Goal: Task Accomplishment & Management: Use online tool/utility

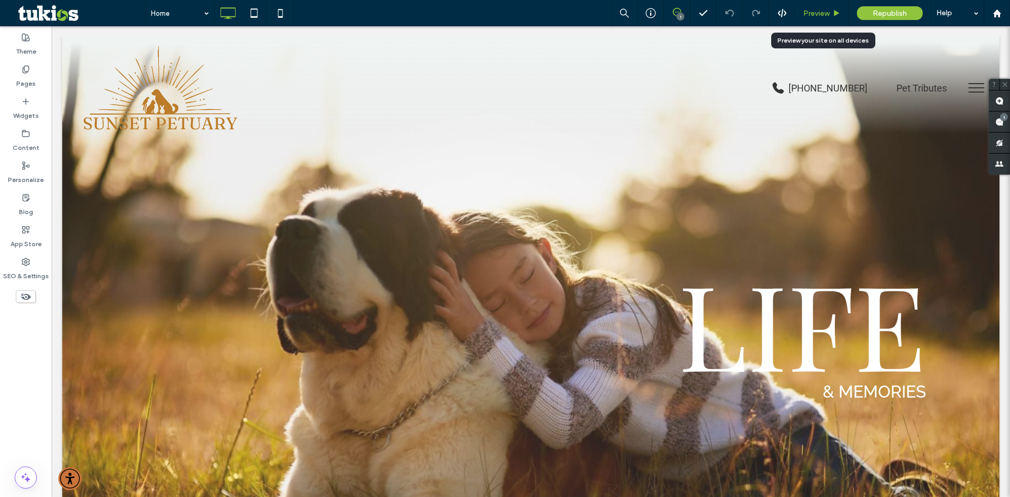
click at [814, 9] on span "Preview" at bounding box center [816, 13] width 26 height 9
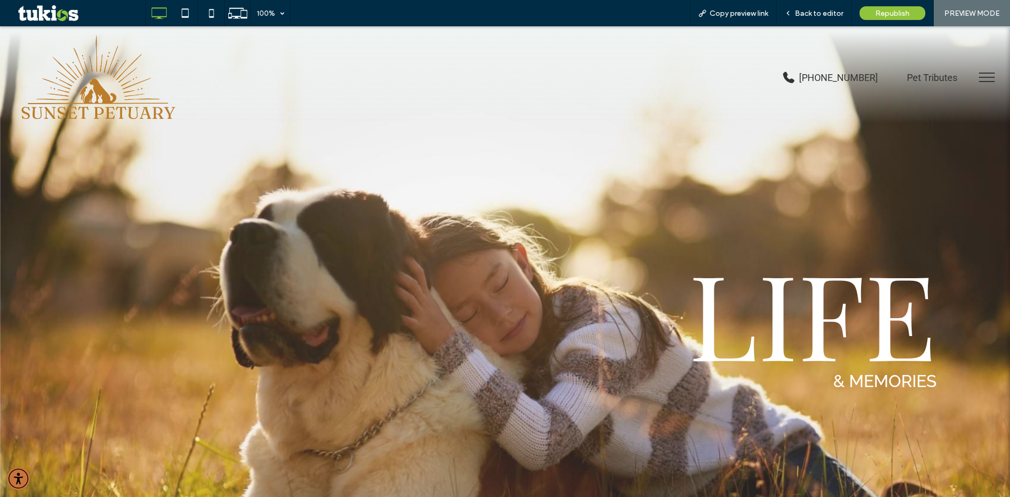
click at [979, 73] on span "menu" at bounding box center [987, 73] width 16 height 1
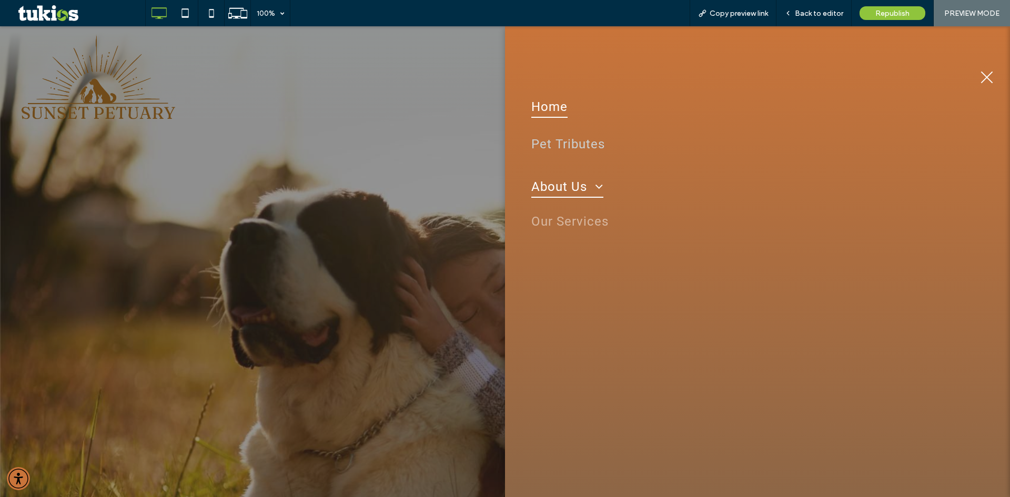
click at [593, 183] on span at bounding box center [595, 186] width 16 height 13
click at [985, 77] on span "menu" at bounding box center [987, 78] width 12 height 12
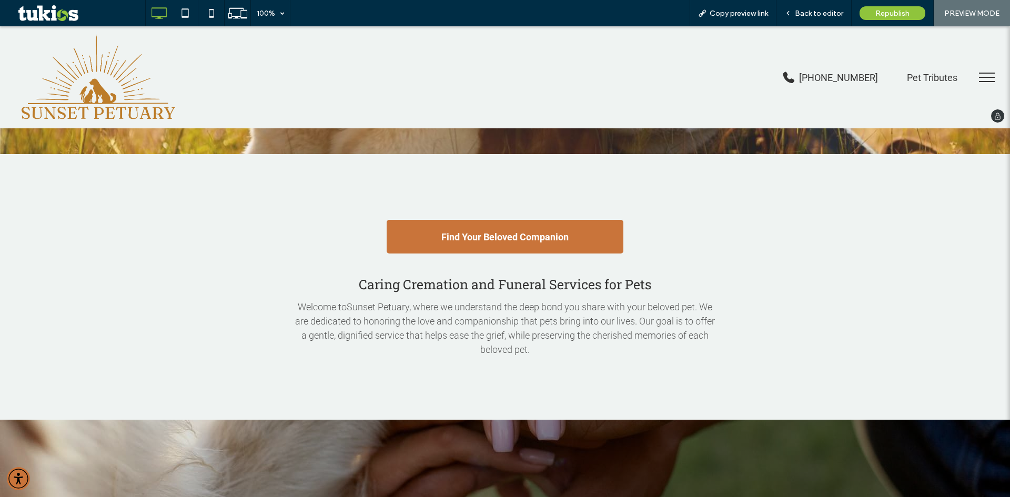
scroll to position [263, 0]
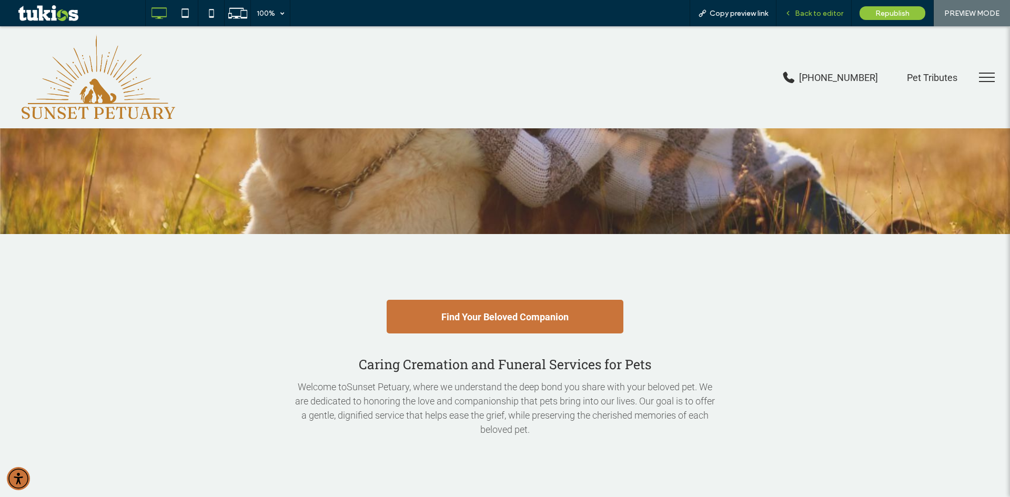
click at [818, 11] on span "Back to editor" at bounding box center [819, 13] width 48 height 9
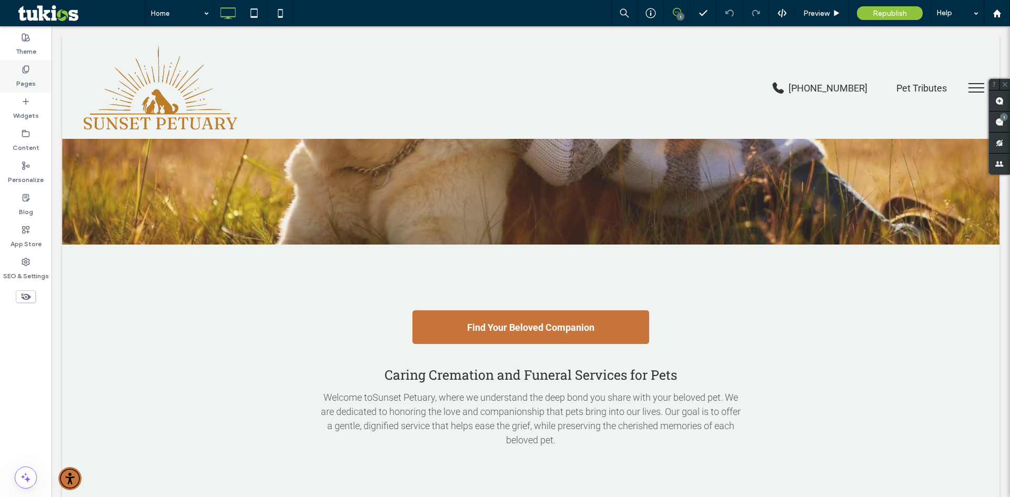
click at [33, 73] on div "Pages" at bounding box center [26, 76] width 52 height 32
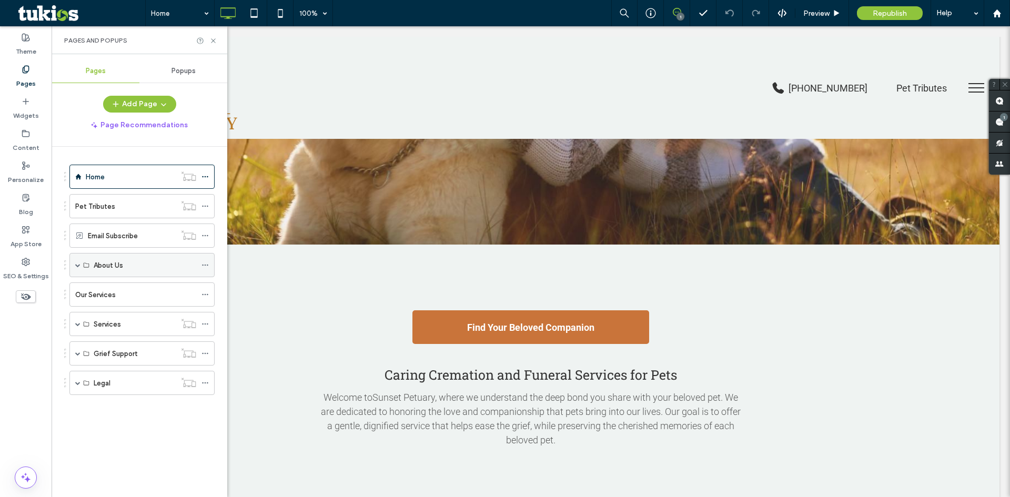
click at [74, 266] on div "About Us" at bounding box center [141, 265] width 145 height 24
click at [78, 265] on span at bounding box center [77, 264] width 5 height 5
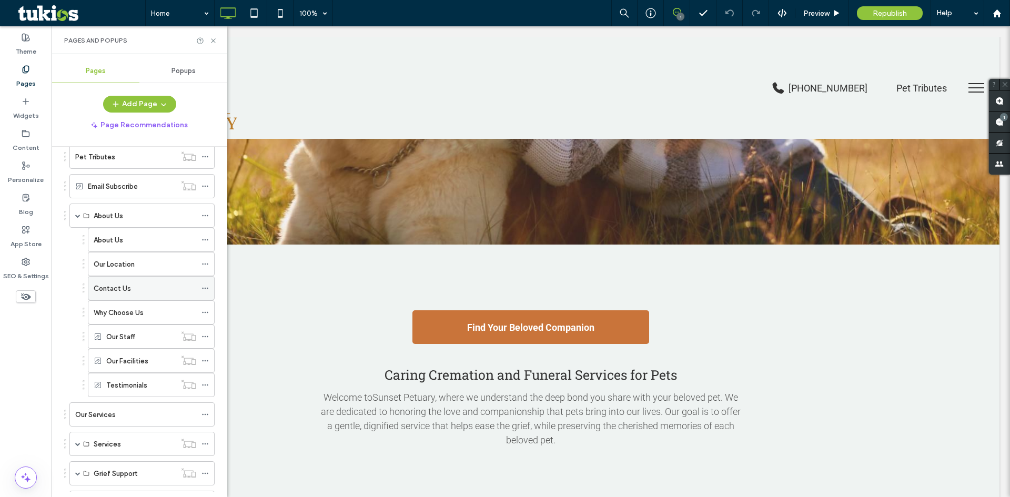
scroll to position [99, 0]
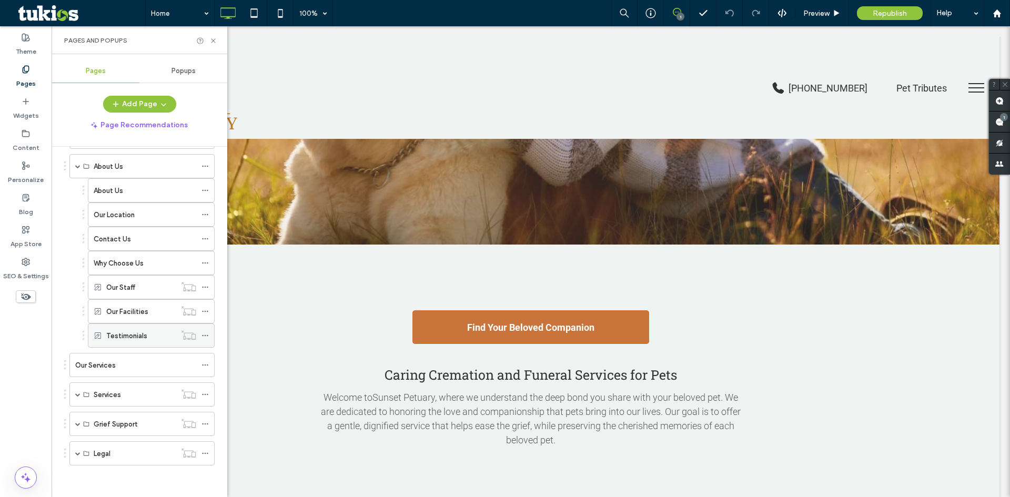
click at [93, 331] on div "Testimonials" at bounding box center [151, 335] width 127 height 24
click at [185, 336] on use at bounding box center [188, 334] width 14 height 9
click at [202, 335] on use at bounding box center [205, 336] width 6 height 2
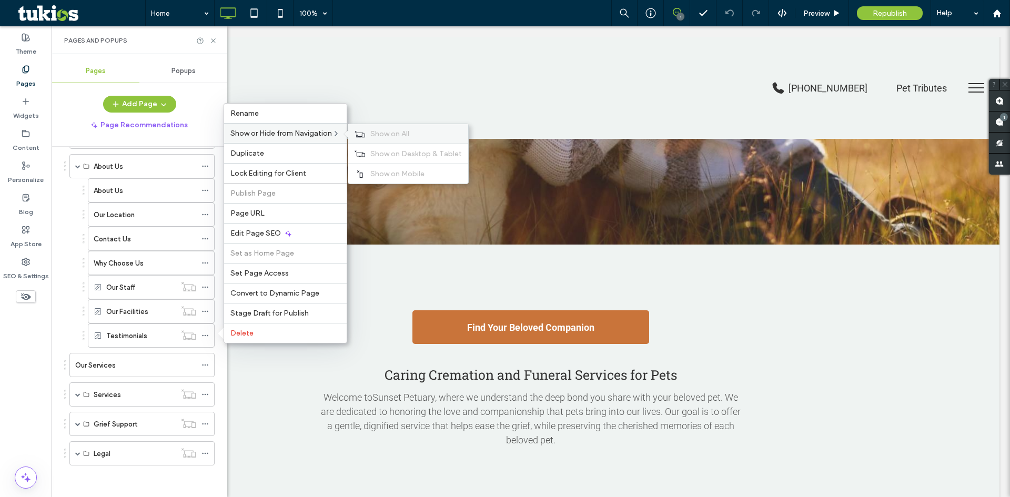
click at [374, 137] on span "Show on All" at bounding box center [389, 133] width 39 height 9
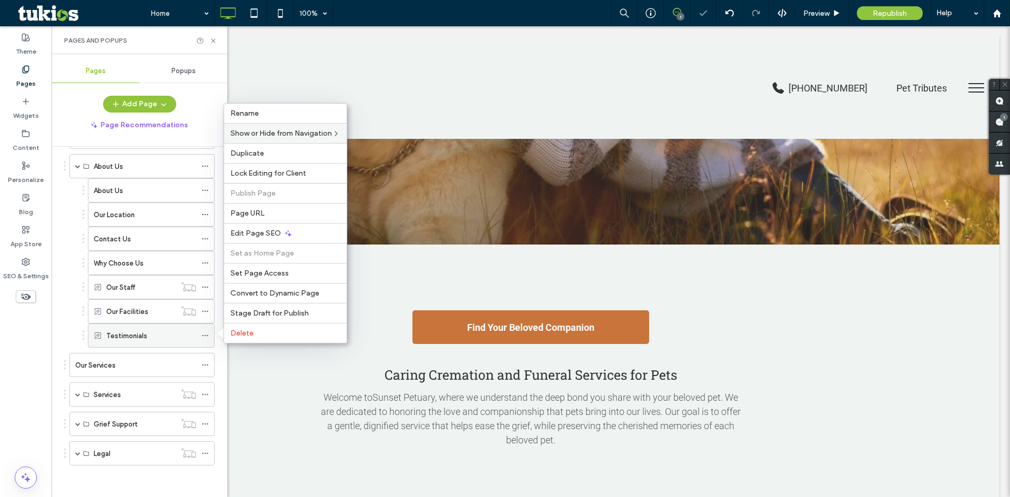
click at [126, 330] on label "Testimonials" at bounding box center [126, 336] width 41 height 18
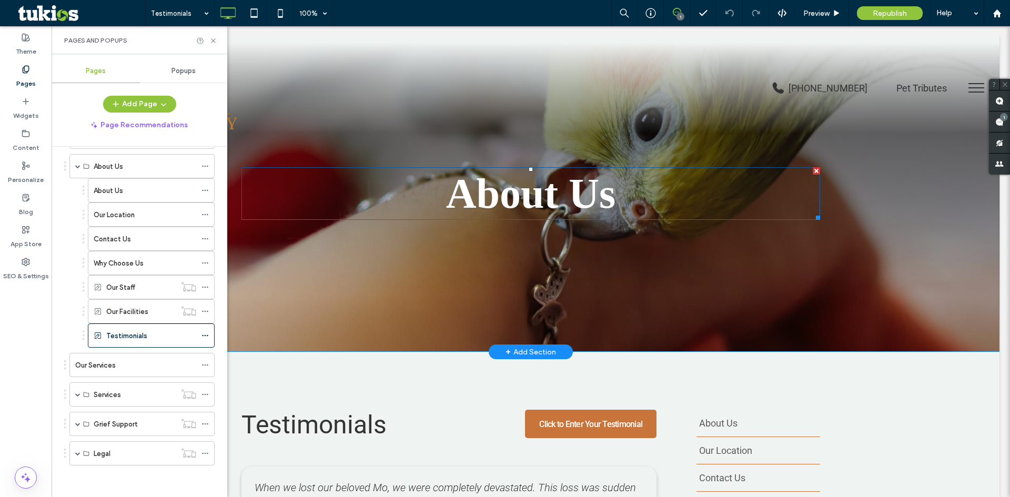
click at [553, 204] on span "About Us" at bounding box center [530, 193] width 169 height 46
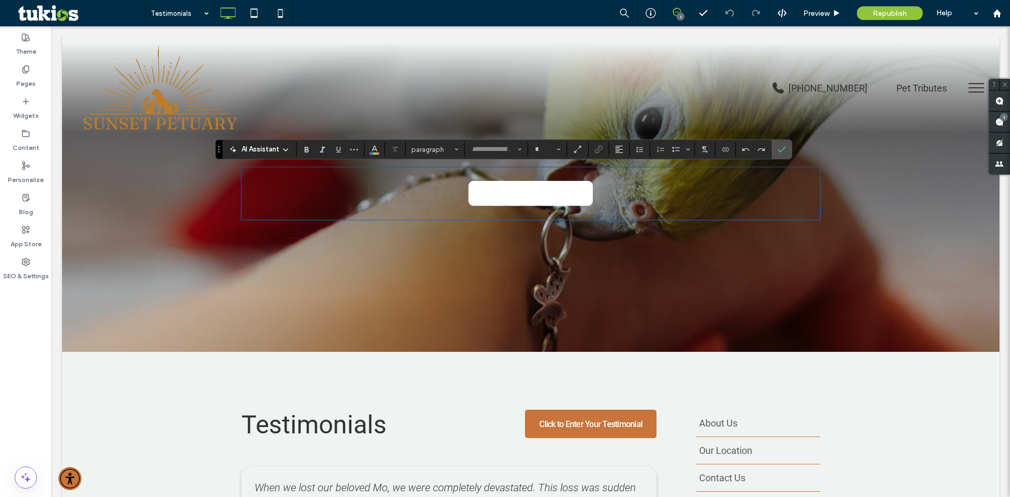
type input "*******"
type input "**"
click at [789, 148] on section at bounding box center [782, 149] width 20 height 19
drag, startPoint x: 781, startPoint y: 147, endPoint x: 726, endPoint y: 123, distance: 60.3
click at [781, 147] on icon "Confirm" at bounding box center [781, 149] width 8 height 8
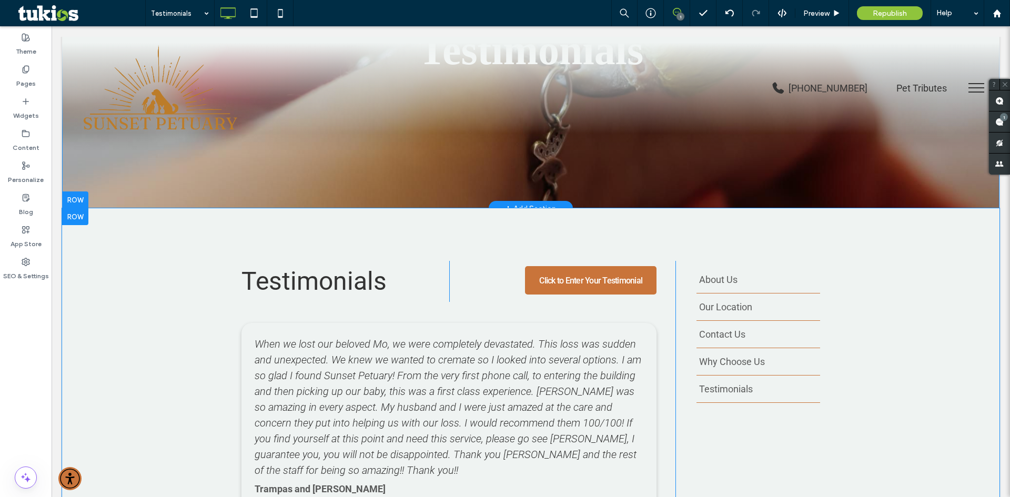
scroll to position [47, 0]
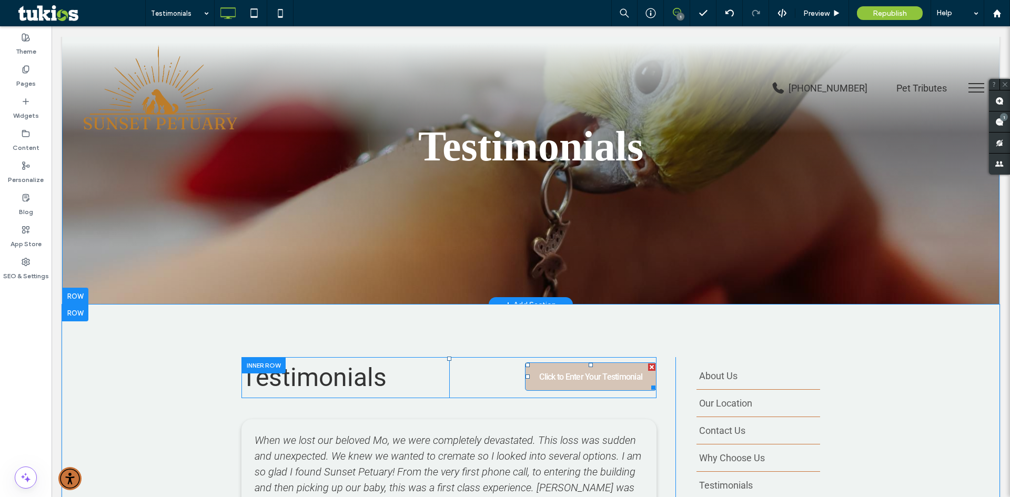
click at [592, 380] on span "Click to Enter Your Testimonial" at bounding box center [590, 377] width 129 height 10
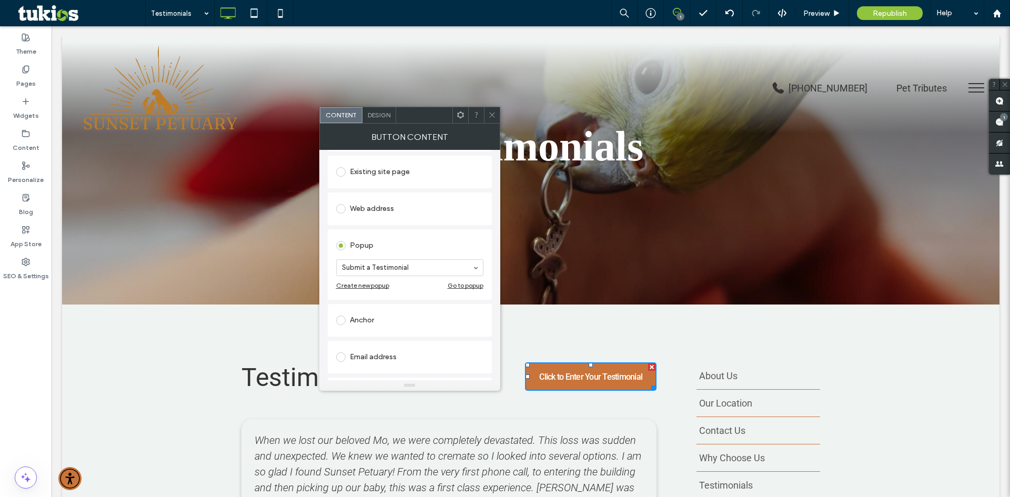
scroll to position [53, 0]
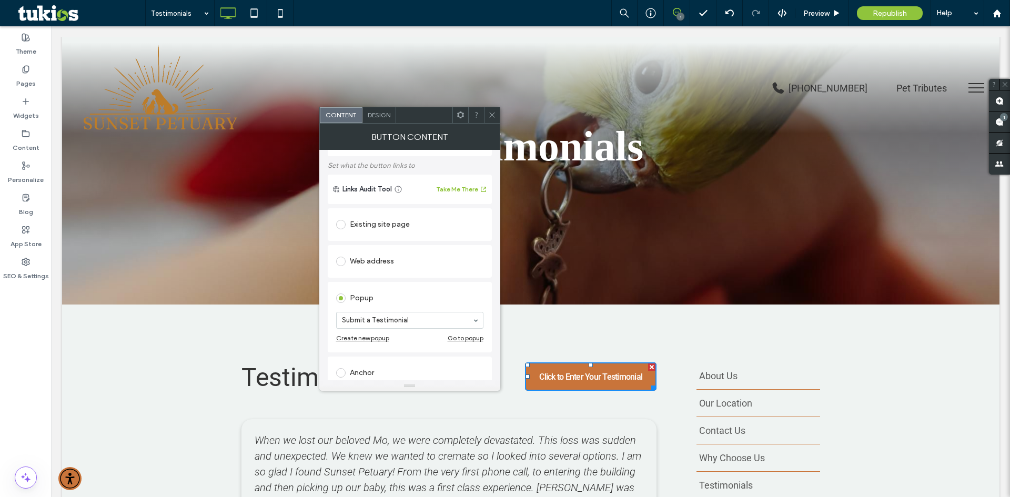
click at [493, 120] on span at bounding box center [492, 115] width 8 height 16
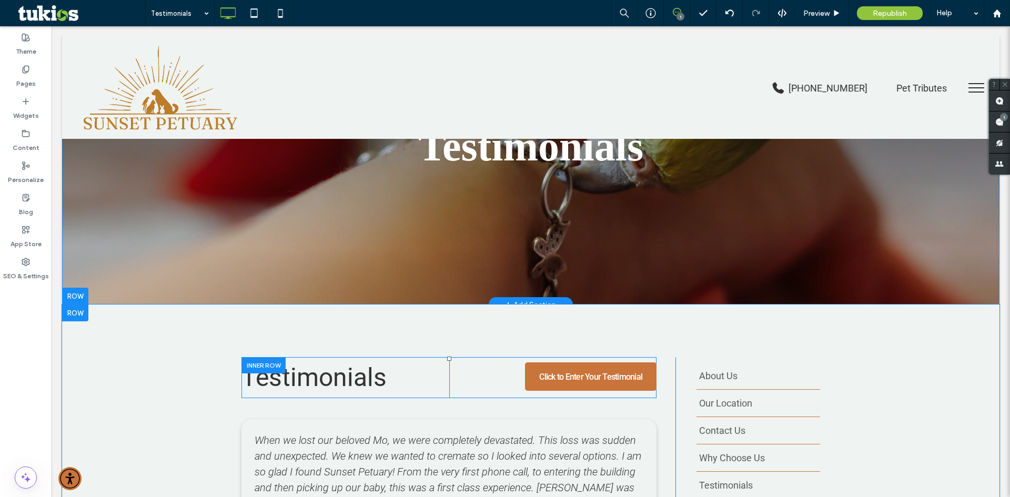
scroll to position [153, 0]
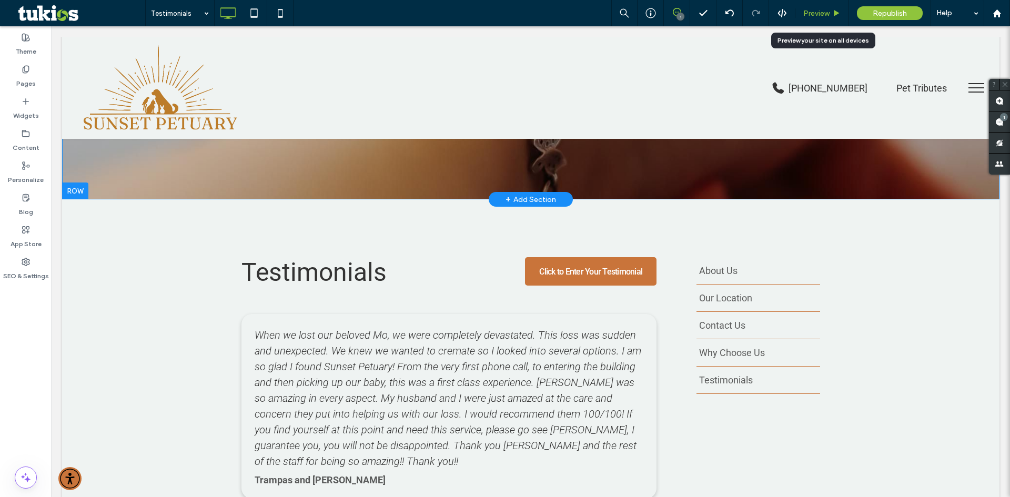
click at [835, 11] on use at bounding box center [836, 13] width 5 height 6
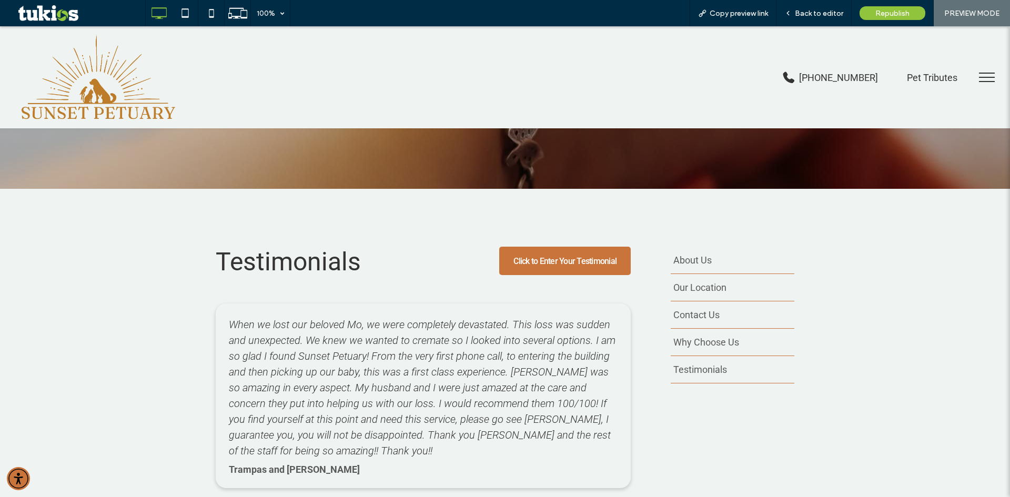
click at [978, 76] on button "menu" at bounding box center [986, 77] width 27 height 27
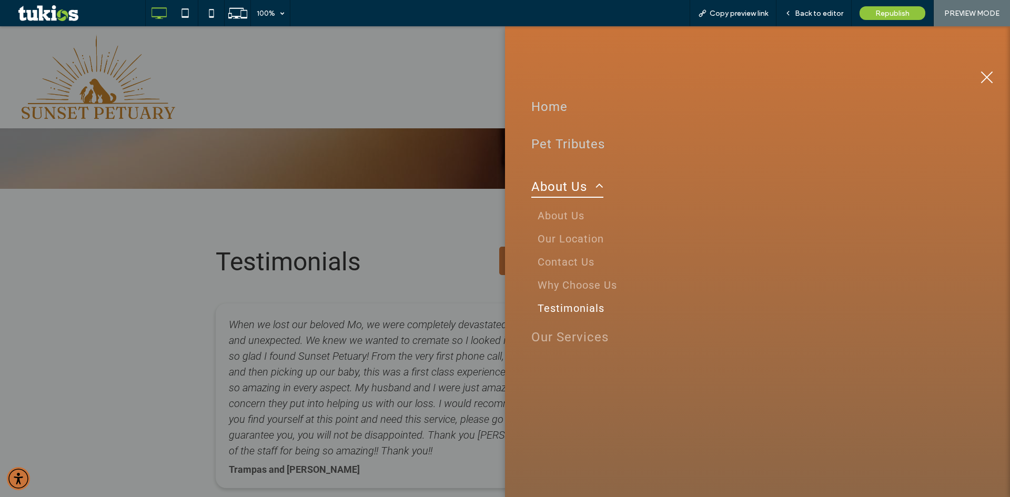
click at [986, 76] on span "menu" at bounding box center [987, 78] width 12 height 12
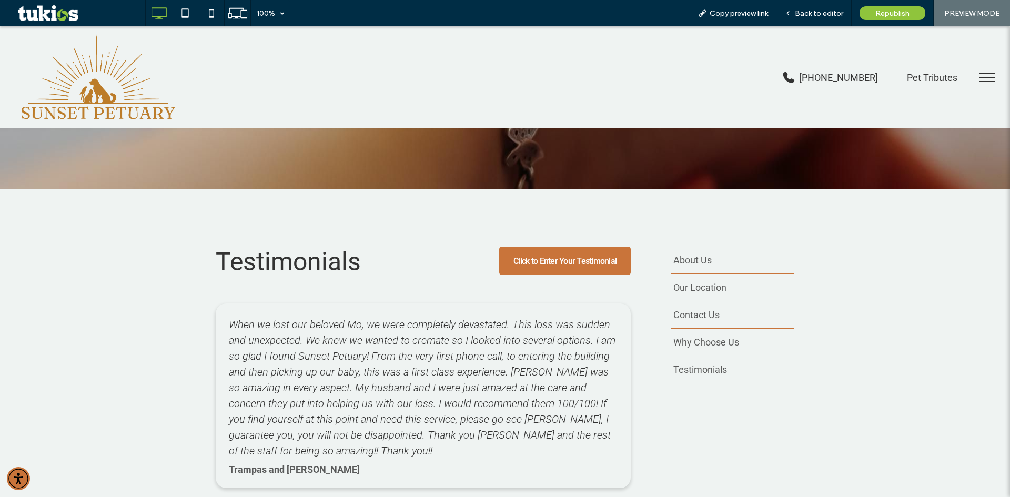
click at [978, 76] on button "menu" at bounding box center [986, 77] width 27 height 27
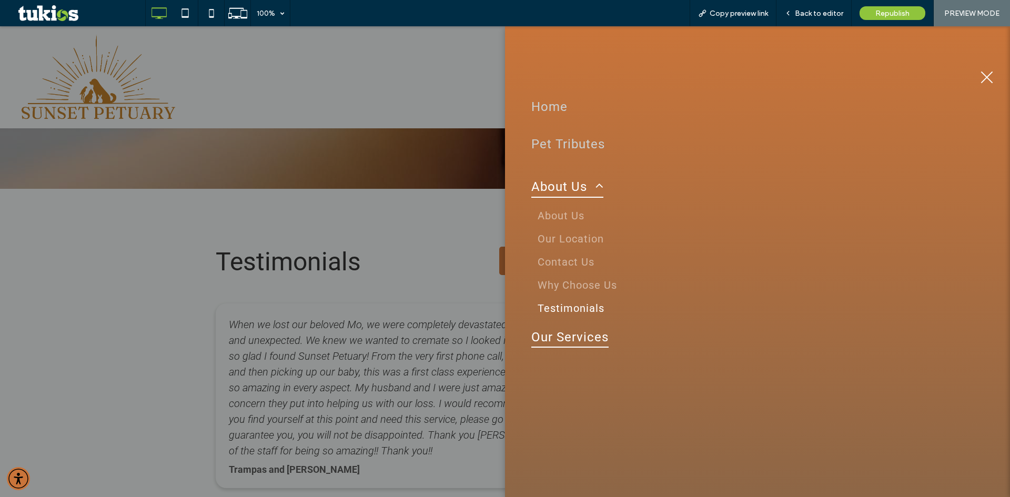
click at [590, 342] on span "Our Services" at bounding box center [569, 337] width 77 height 22
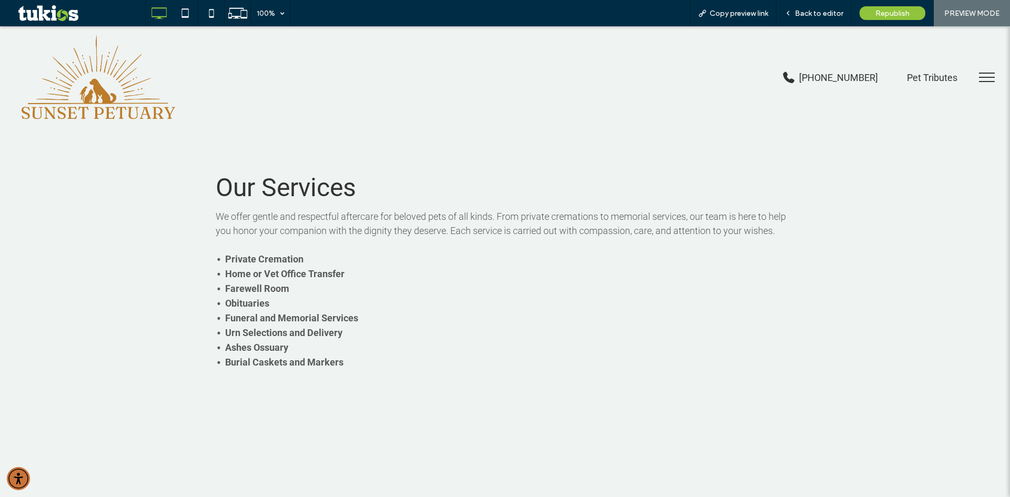
scroll to position [76, 0]
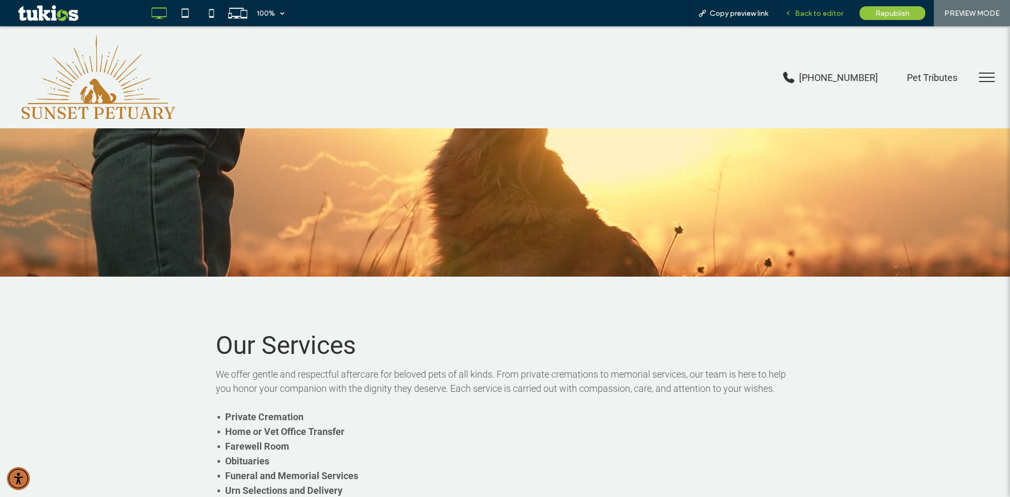
click at [833, 15] on span "Back to editor" at bounding box center [819, 13] width 48 height 9
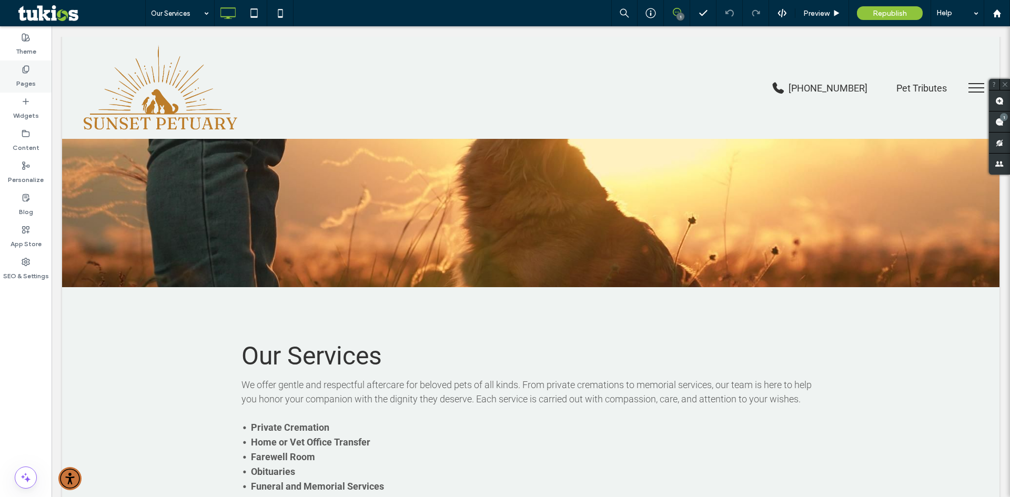
click at [33, 83] on label "Pages" at bounding box center [25, 81] width 19 height 15
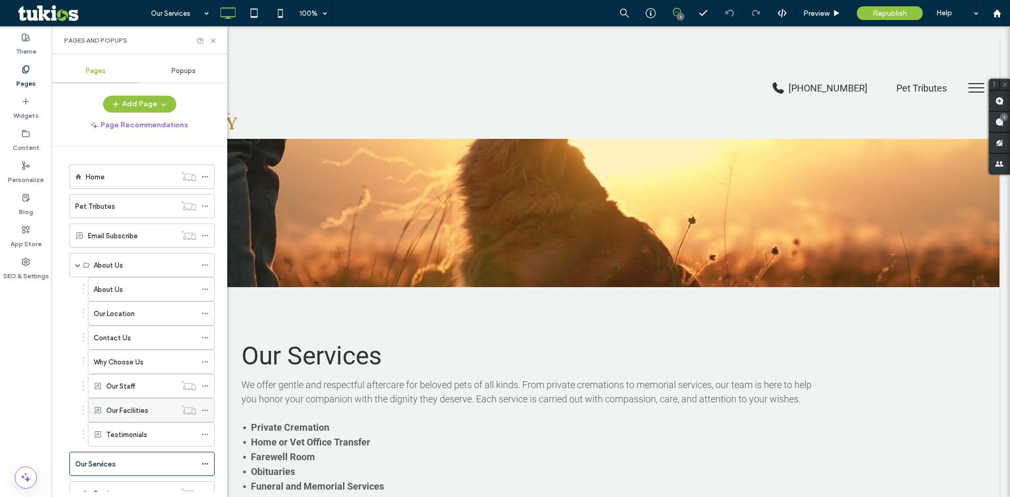
scroll to position [99, 0]
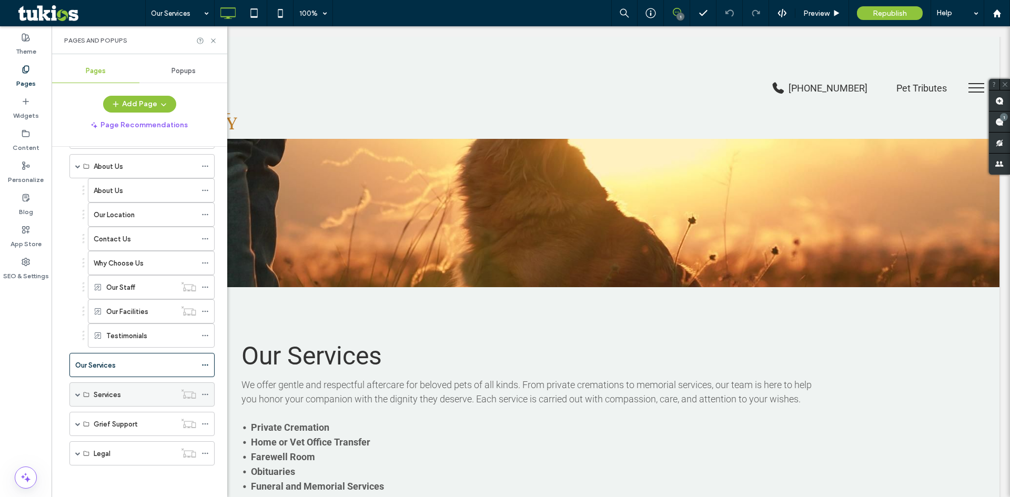
click at [81, 394] on div "Services" at bounding box center [141, 394] width 145 height 24
click at [77, 394] on span at bounding box center [77, 394] width 5 height 5
click at [148, 370] on div "Our Services" at bounding box center [135, 365] width 121 height 11
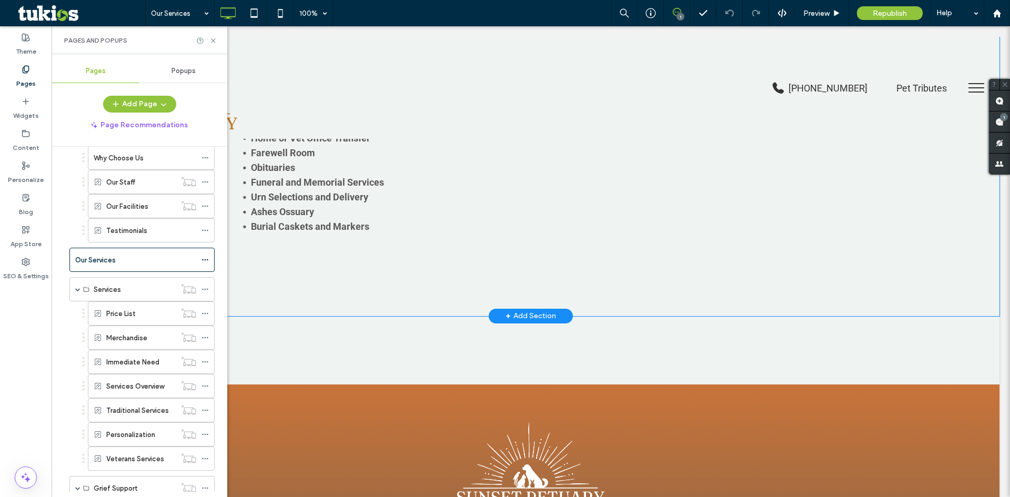
scroll to position [368, 0]
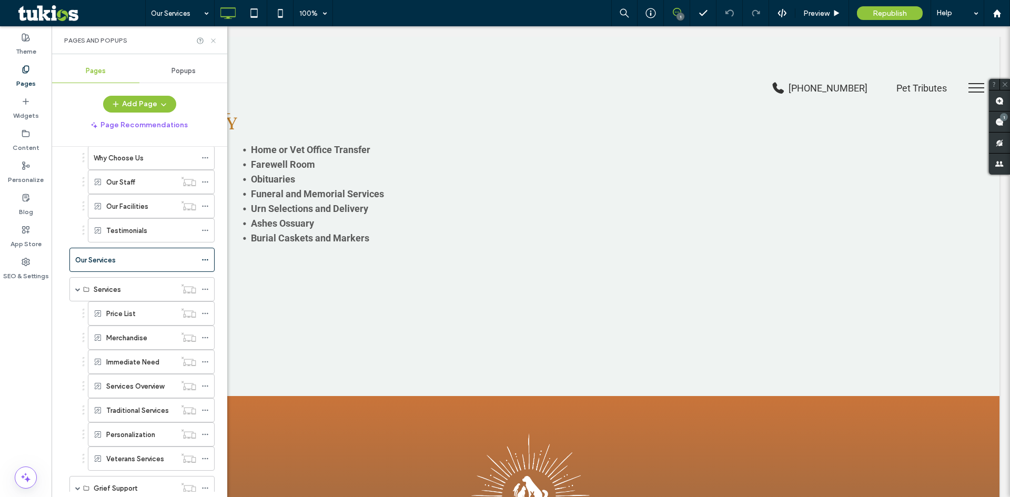
click at [216, 40] on icon at bounding box center [213, 41] width 8 height 8
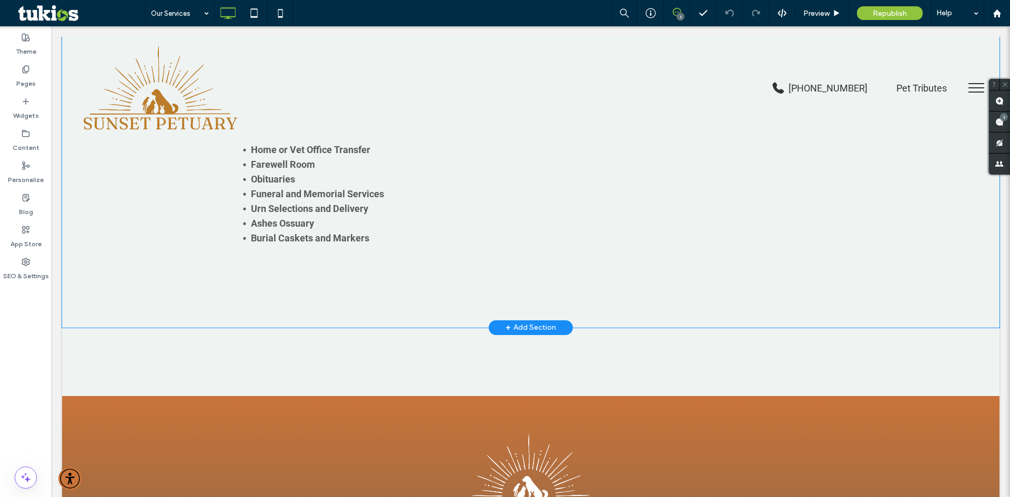
scroll to position [263, 0]
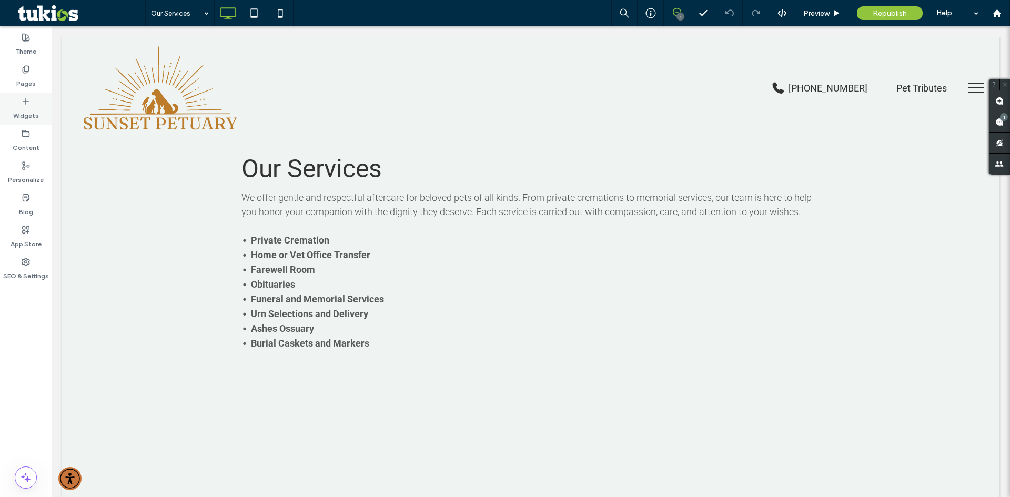
click at [23, 107] on label "Widgets" at bounding box center [26, 113] width 26 height 15
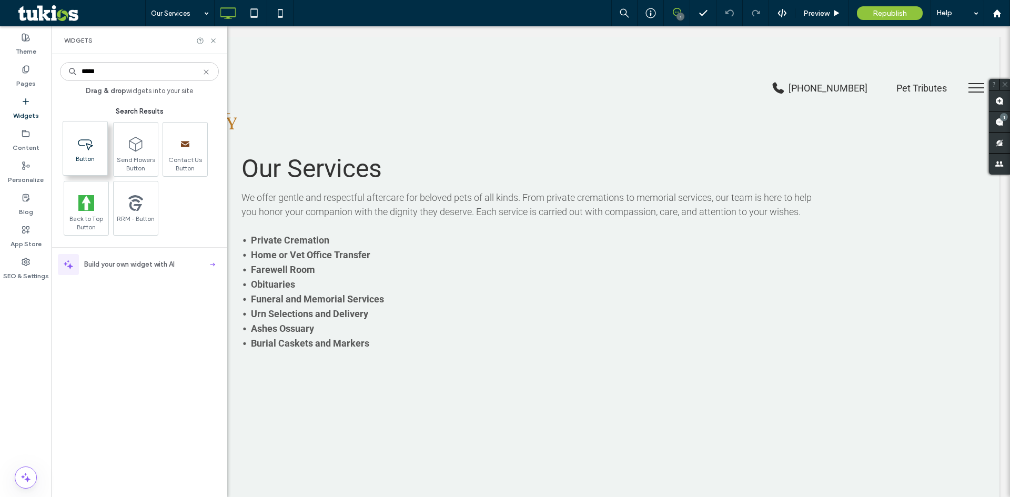
type input "*****"
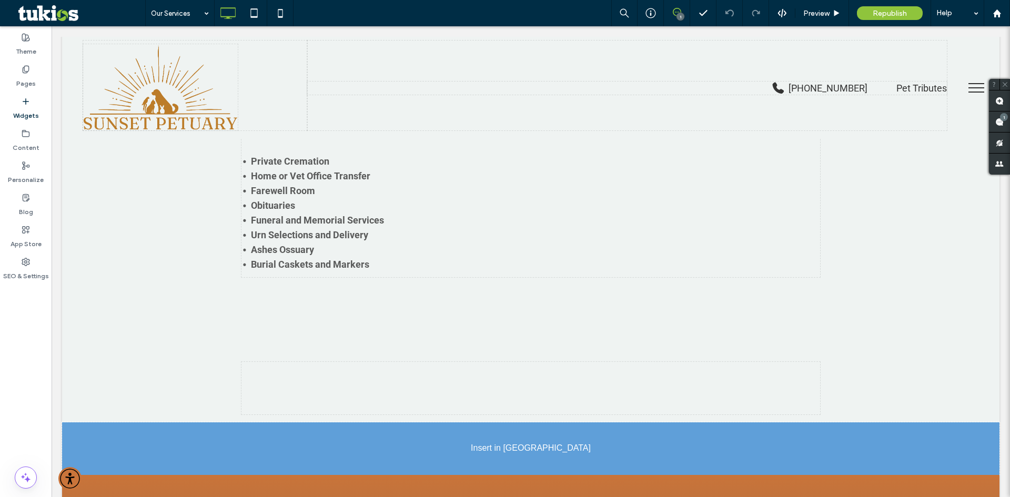
scroll to position [347, 0]
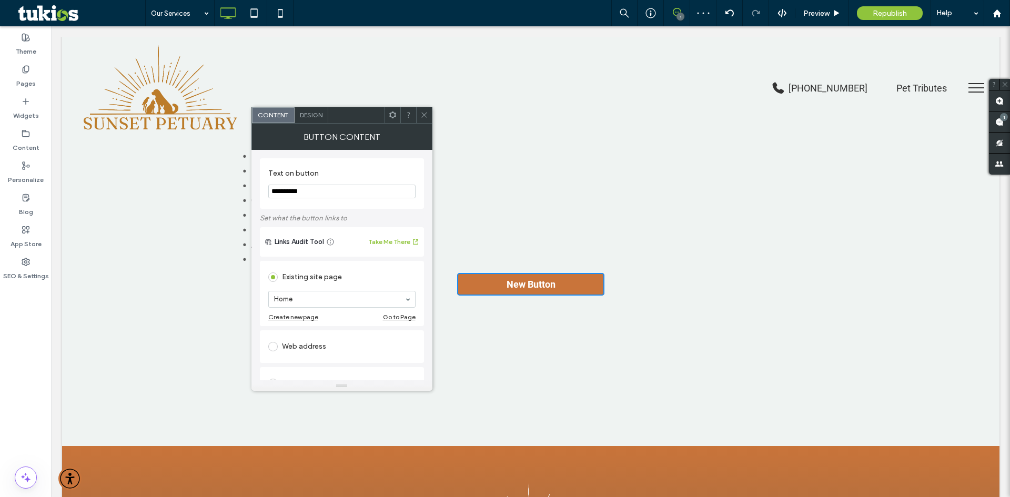
click at [312, 187] on input "**********" at bounding box center [341, 192] width 147 height 14
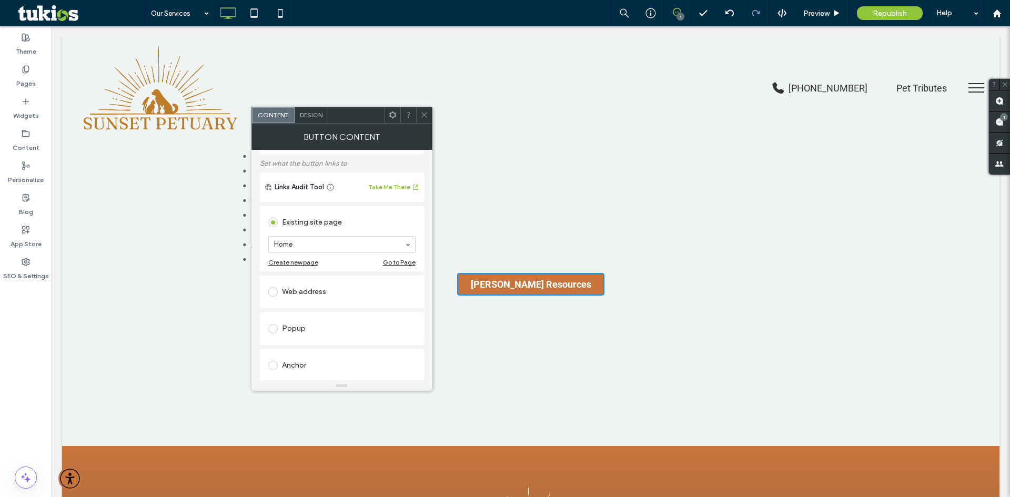
scroll to position [105, 0]
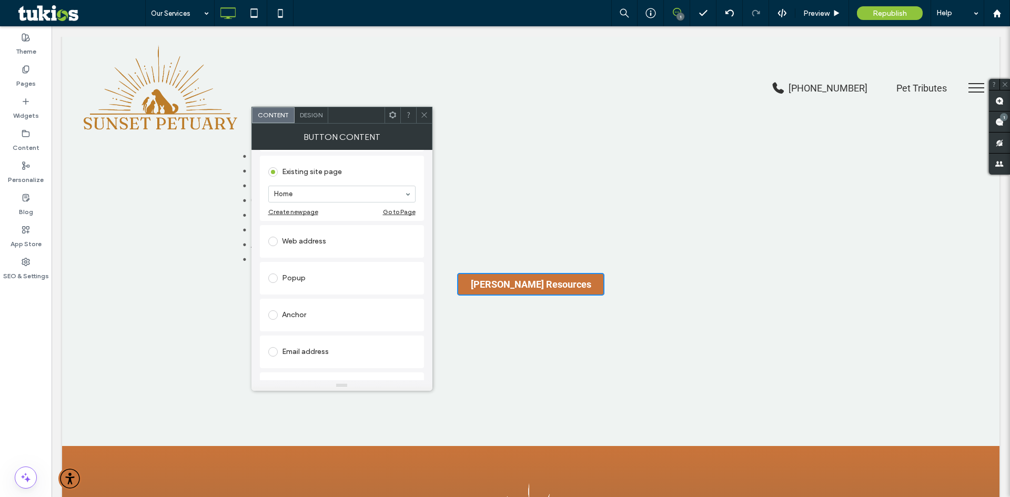
type input "**********"
click at [315, 238] on div "Web address" at bounding box center [341, 241] width 147 height 17
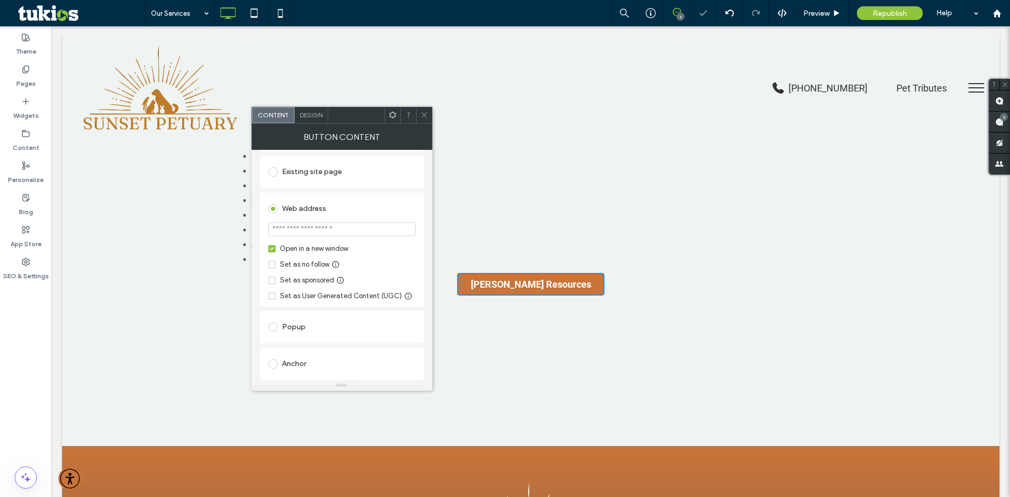
click at [310, 227] on input "url" at bounding box center [341, 229] width 147 height 14
click at [314, 229] on input "*******" at bounding box center [341, 229] width 147 height 14
paste input "**********"
click at [296, 231] on input "**********" at bounding box center [341, 229] width 147 height 14
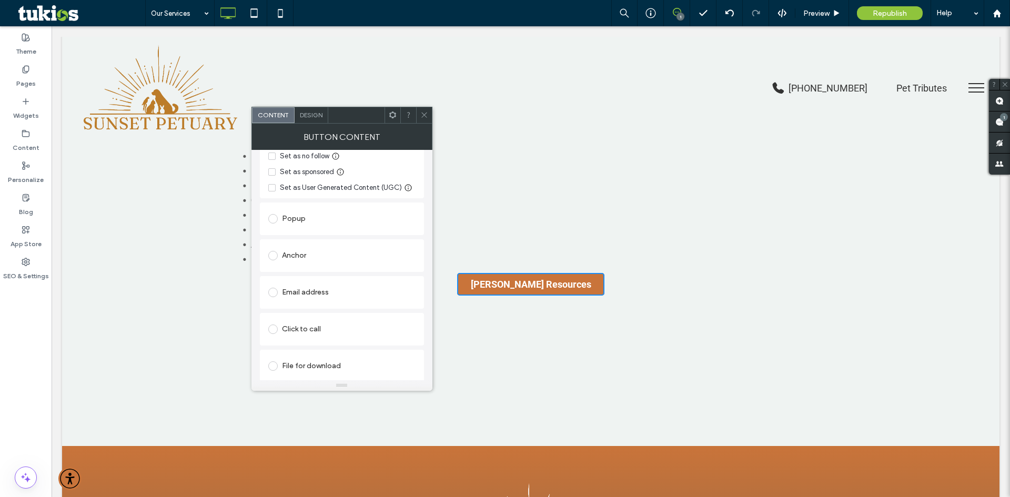
scroll to position [216, 0]
type input "**********"
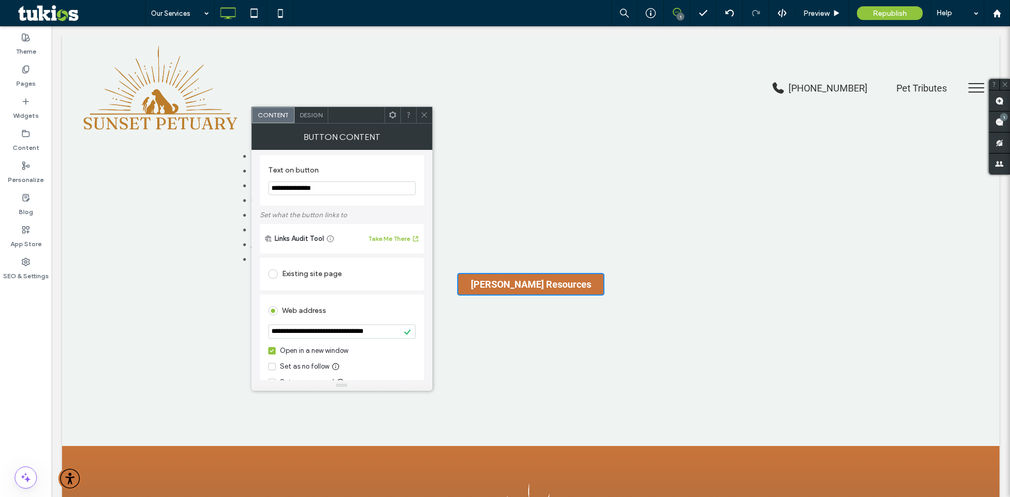
scroll to position [0, 0]
click at [283, 193] on input "**********" at bounding box center [341, 192] width 147 height 14
click at [286, 194] on input "**********" at bounding box center [341, 192] width 147 height 14
click at [285, 194] on input "**********" at bounding box center [341, 192] width 147 height 14
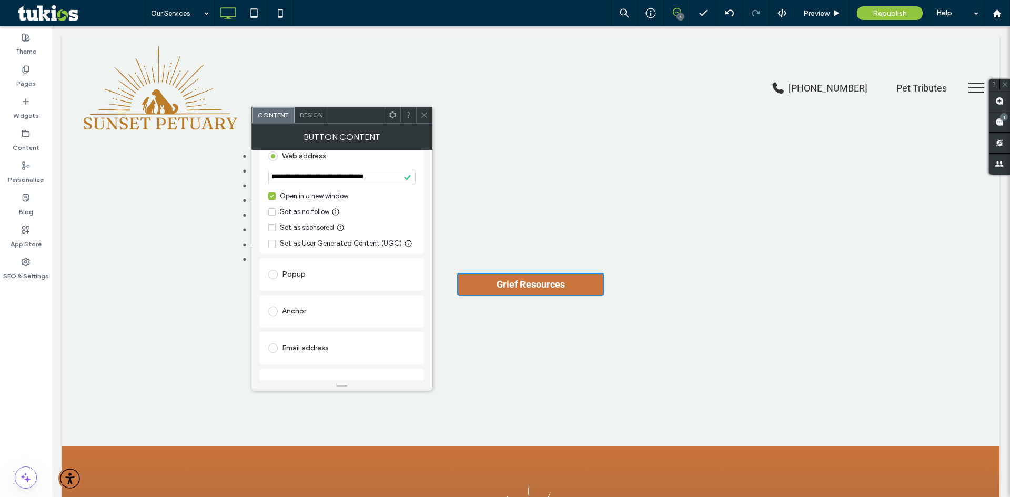
scroll to position [216, 0]
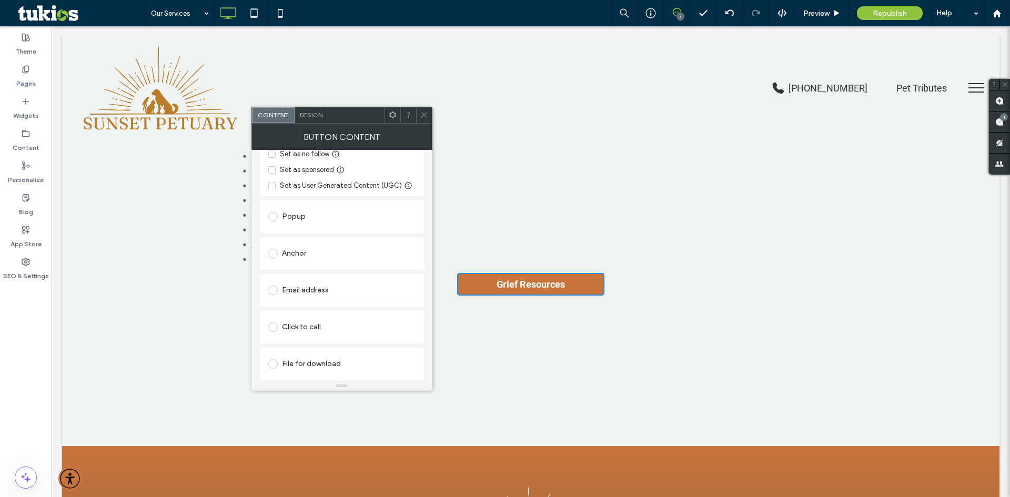
type input "**********"
click at [423, 119] on span at bounding box center [424, 115] width 8 height 16
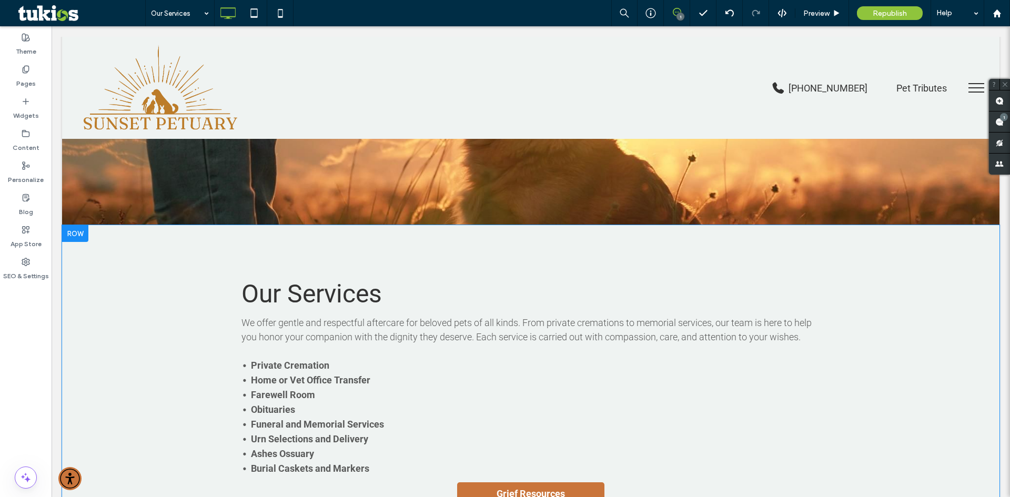
scroll to position [189, 0]
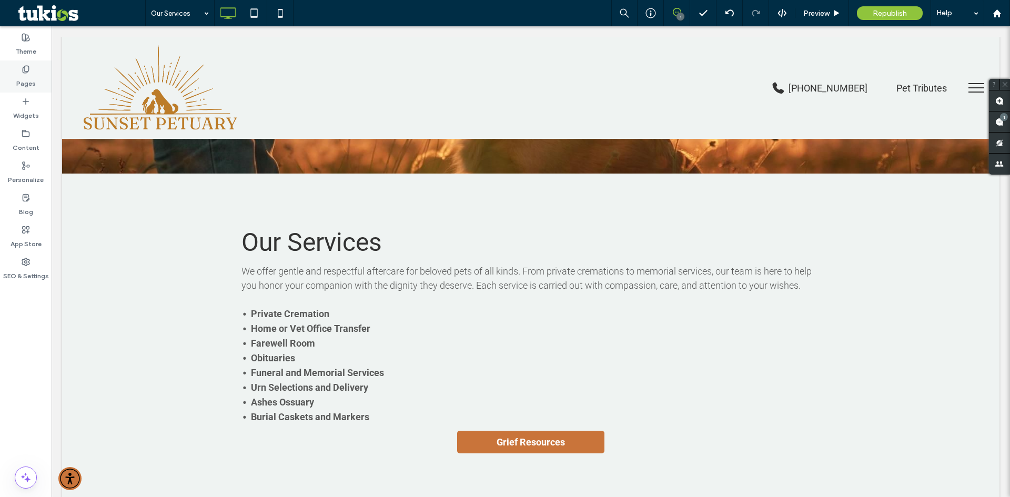
click at [35, 70] on div "Pages" at bounding box center [26, 76] width 52 height 32
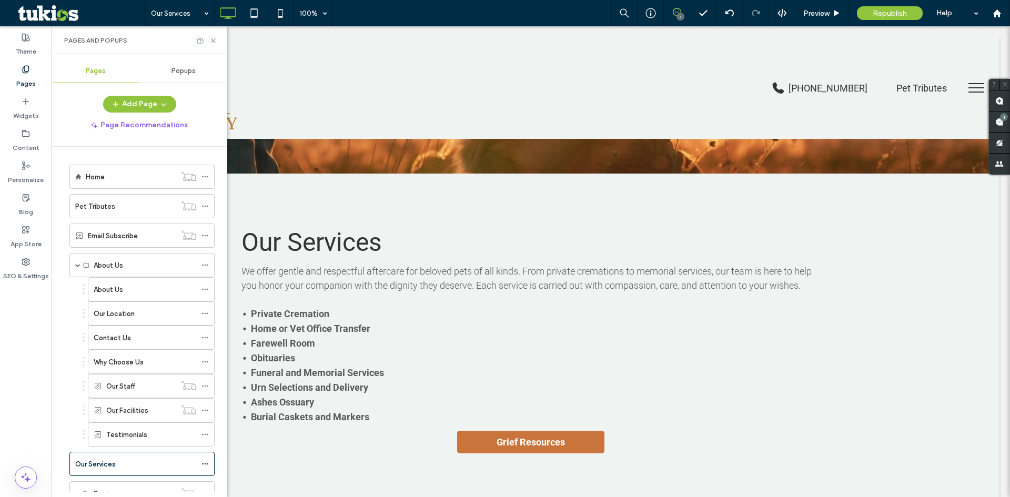
click at [968, 88] on span "menu" at bounding box center [976, 87] width 16 height 1
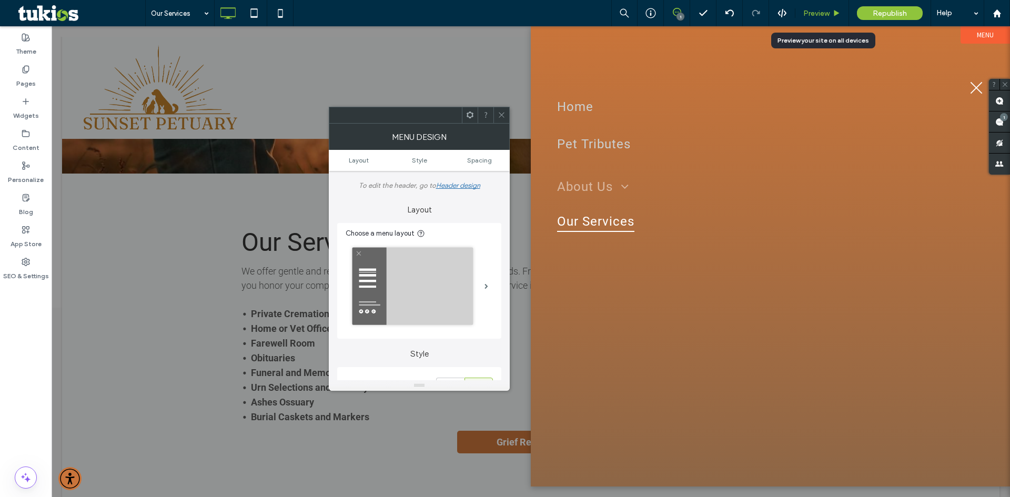
click at [833, 13] on icon at bounding box center [837, 13] width 8 height 8
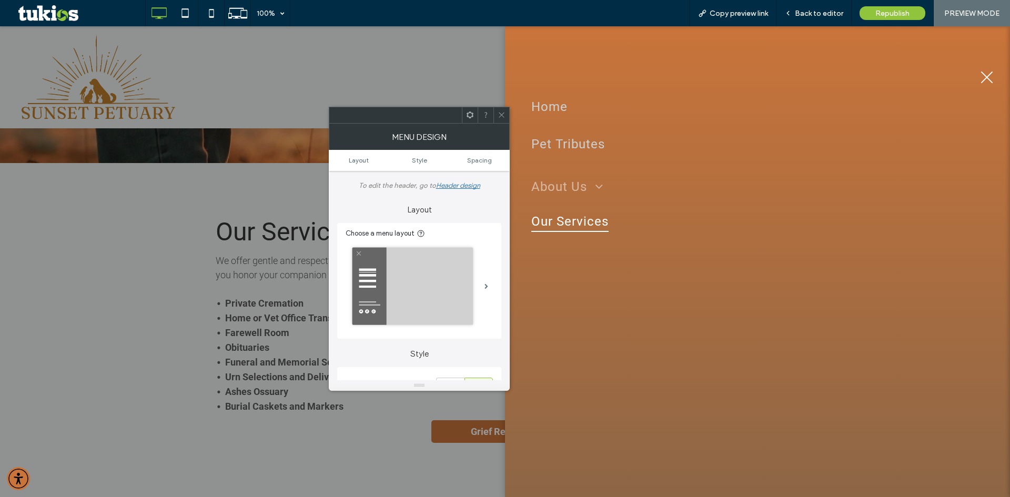
click at [496, 110] on div at bounding box center [501, 115] width 16 height 16
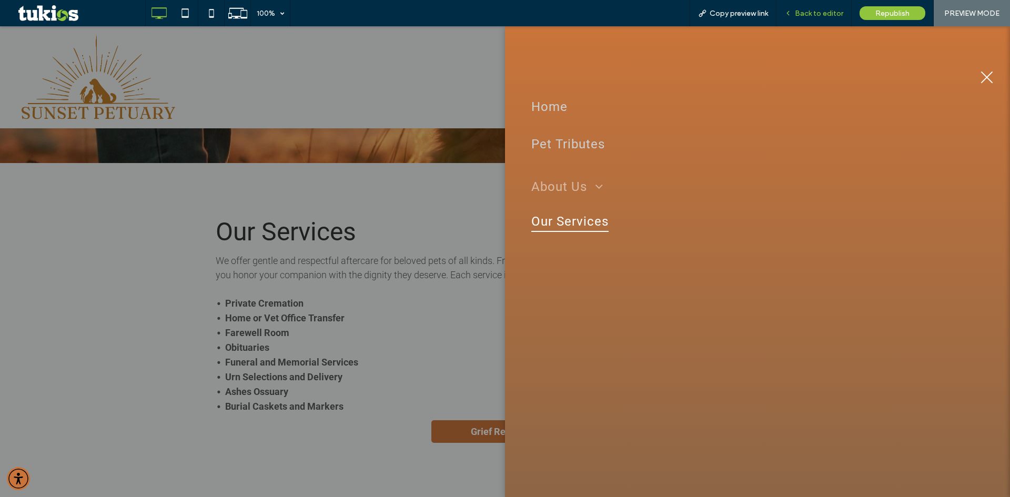
click at [819, 14] on span "Back to editor" at bounding box center [819, 13] width 48 height 9
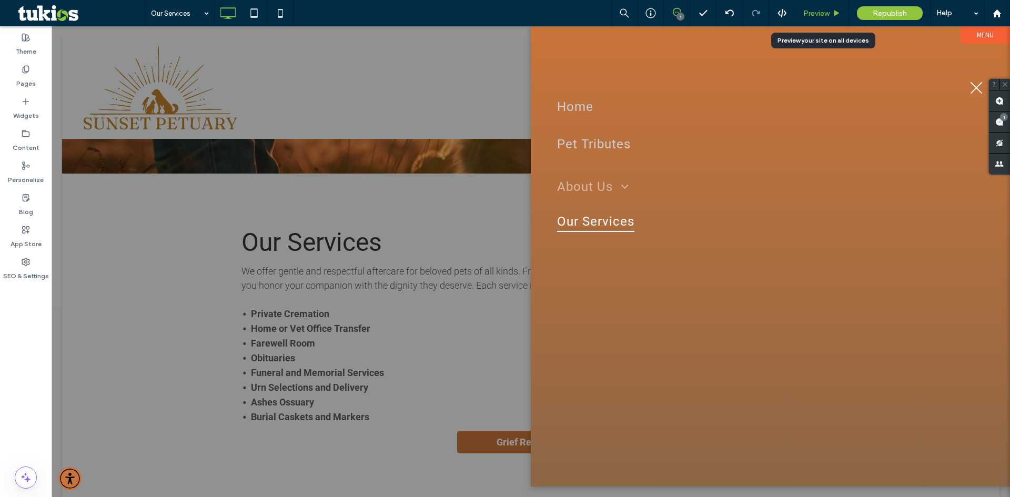
click at [825, 13] on span "Preview" at bounding box center [816, 13] width 26 height 9
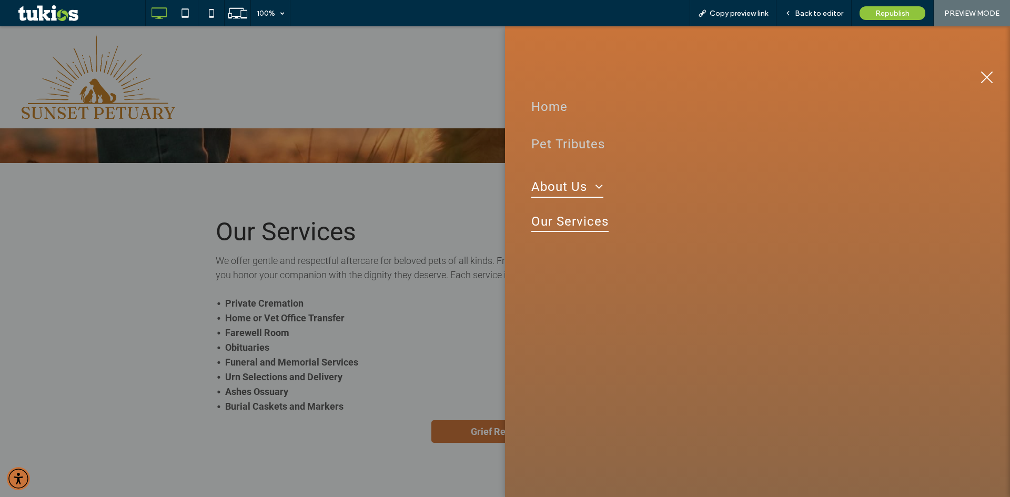
click at [576, 191] on span "About Us" at bounding box center [567, 187] width 72 height 22
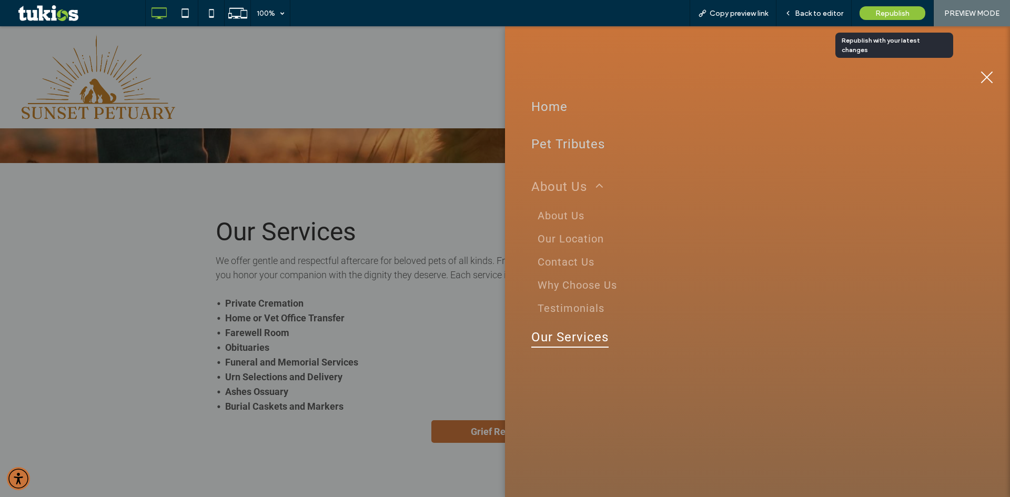
click at [894, 15] on span "Republish" at bounding box center [892, 13] width 34 height 9
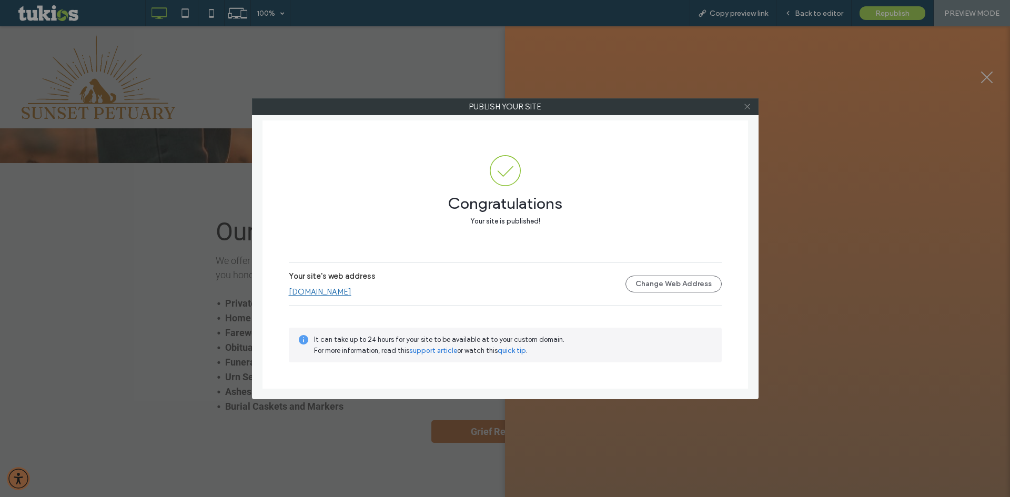
click at [749, 105] on icon at bounding box center [747, 107] width 8 height 8
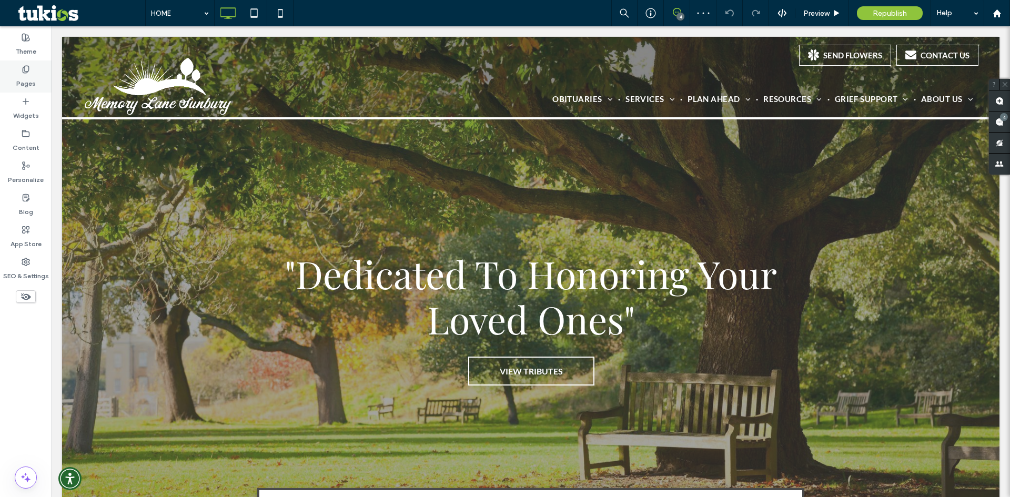
click at [26, 83] on label "Pages" at bounding box center [25, 81] width 19 height 15
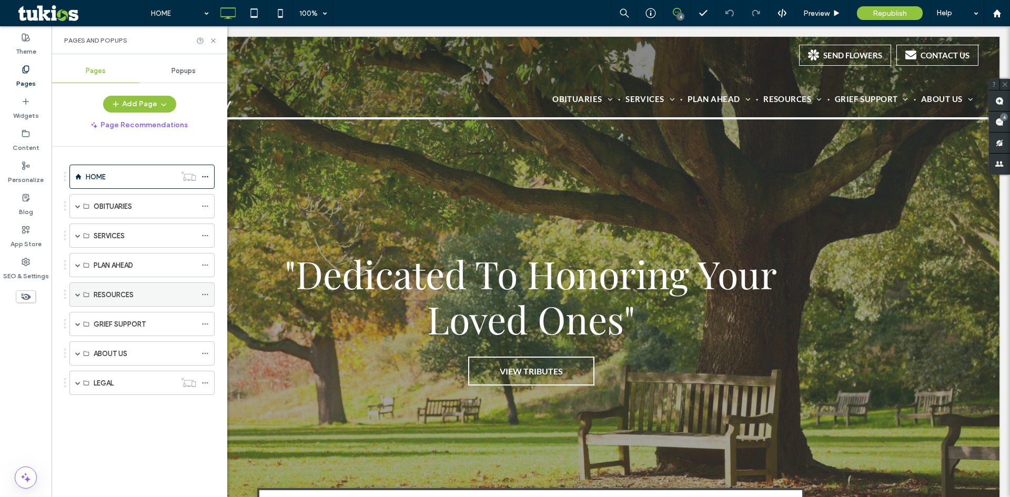
click at [79, 292] on span at bounding box center [77, 294] width 5 height 5
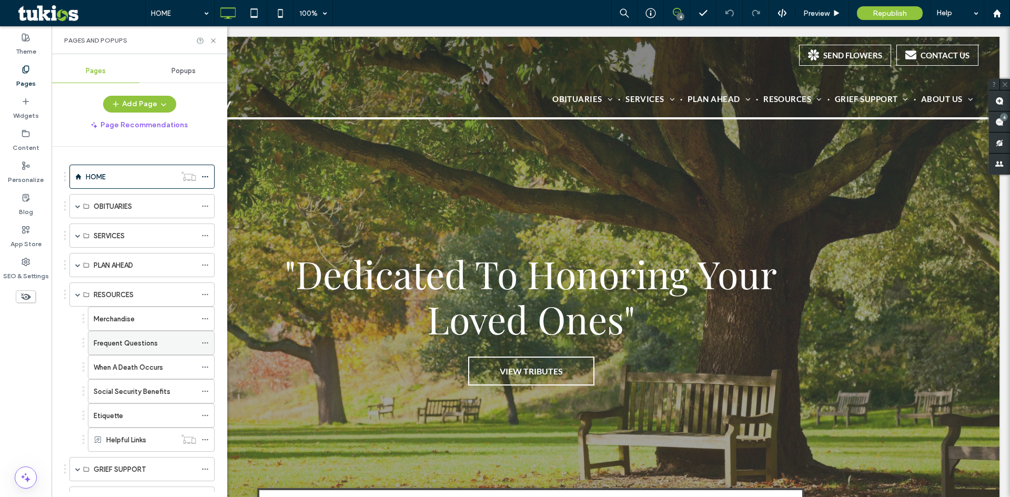
scroll to position [53, 0]
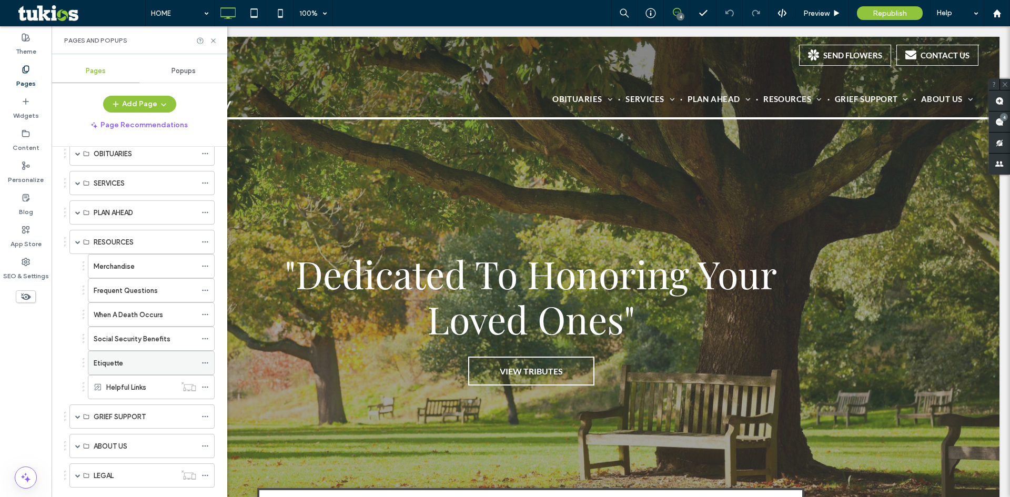
click at [127, 366] on div "Etiquette" at bounding box center [145, 363] width 103 height 11
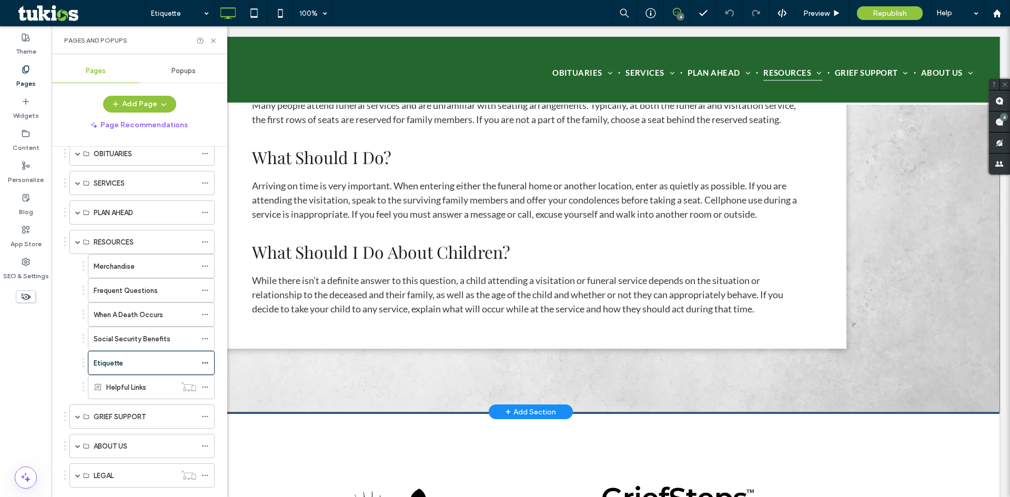
scroll to position [579, 0]
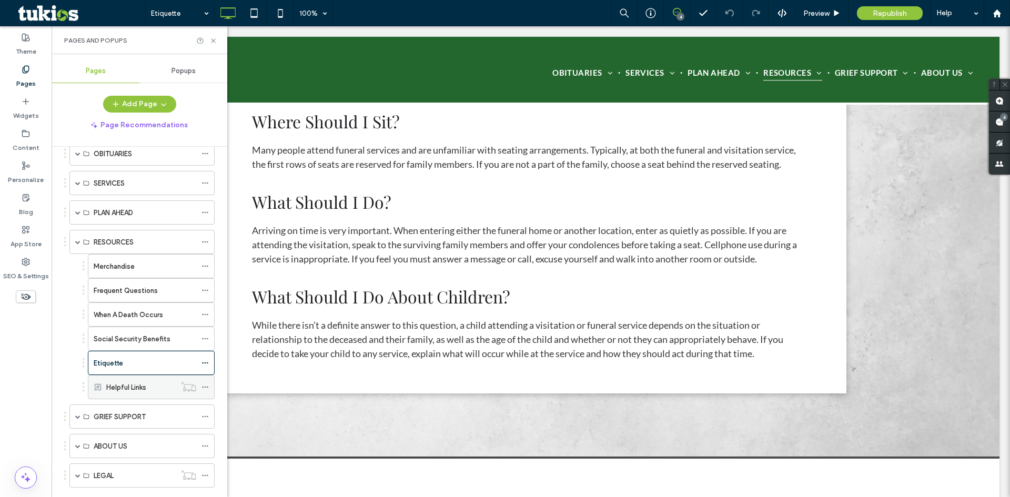
click at [130, 381] on label "Helpful Links" at bounding box center [126, 387] width 40 height 18
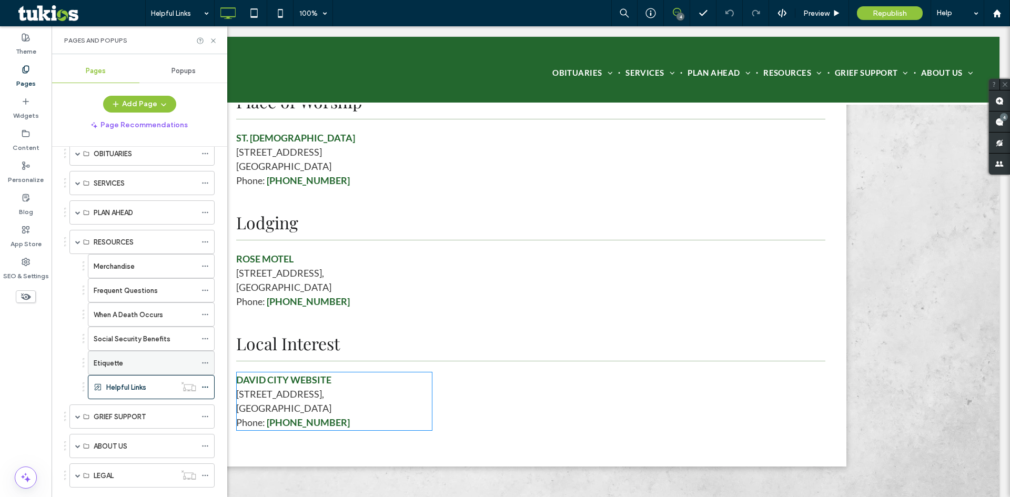
scroll to position [579, 0]
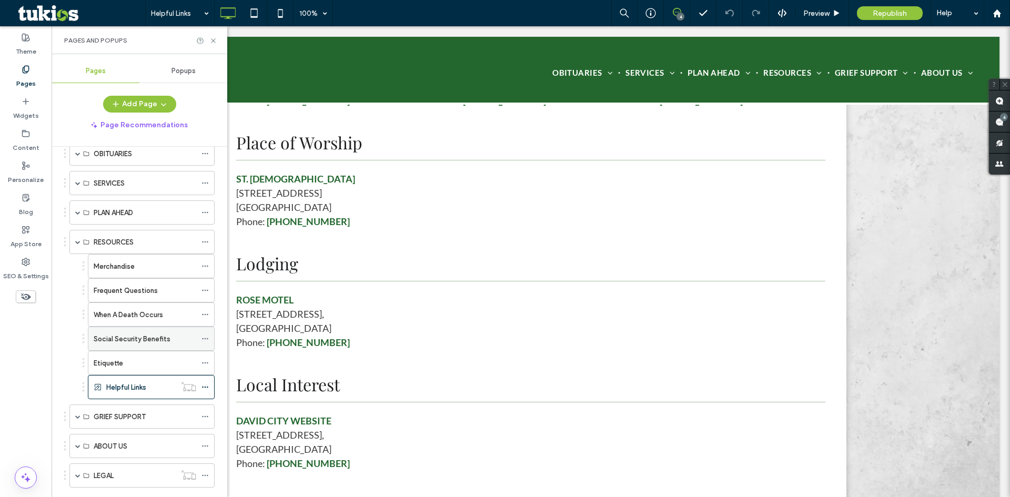
click at [136, 345] on div "Social Security Benefits" at bounding box center [145, 338] width 103 height 23
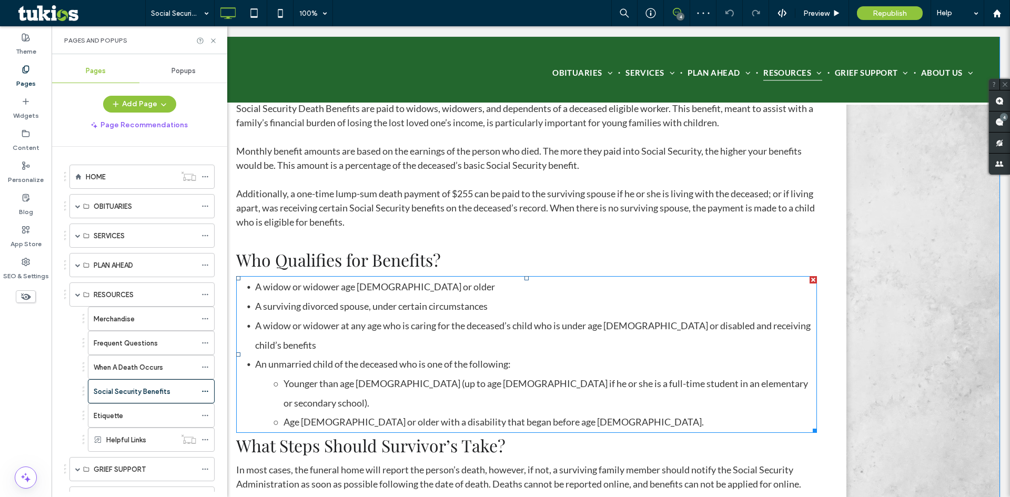
scroll to position [421, 0]
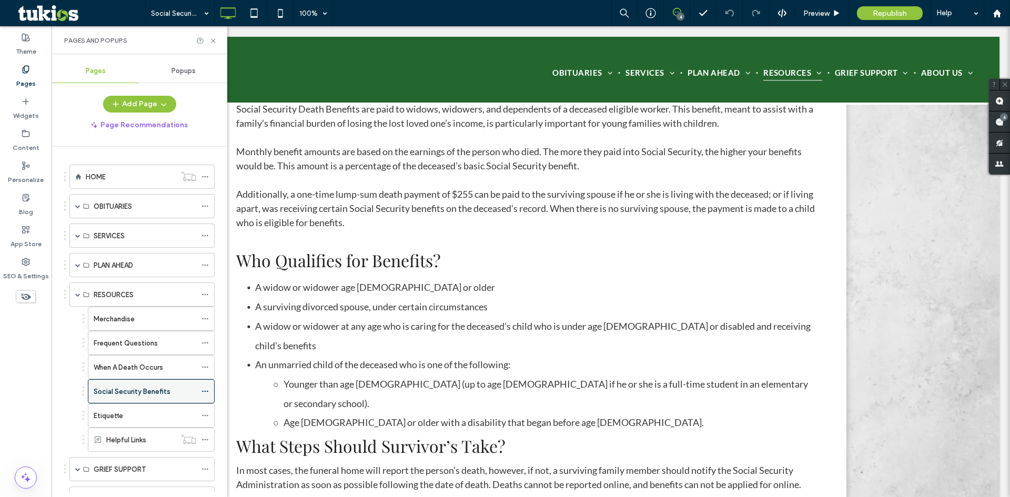
click at [207, 389] on icon at bounding box center [204, 391] width 7 height 7
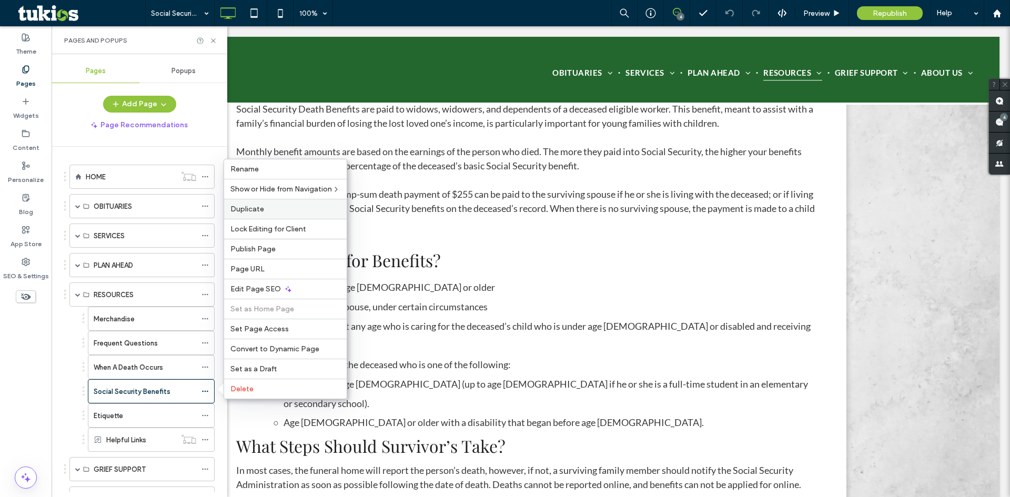
click at [261, 213] on span "Duplicate" at bounding box center [247, 209] width 34 height 9
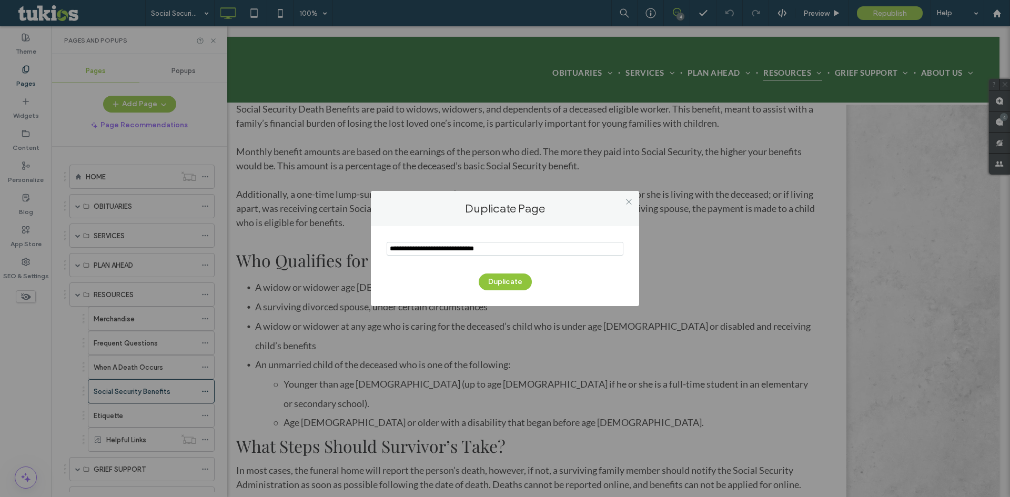
drag, startPoint x: 499, startPoint y: 248, endPoint x: 374, endPoint y: 248, distance: 124.1
click at [374, 248] on div "Duplicate" at bounding box center [505, 266] width 268 height 80
type input "*********"
click at [527, 281] on button "Duplicate" at bounding box center [505, 281] width 53 height 17
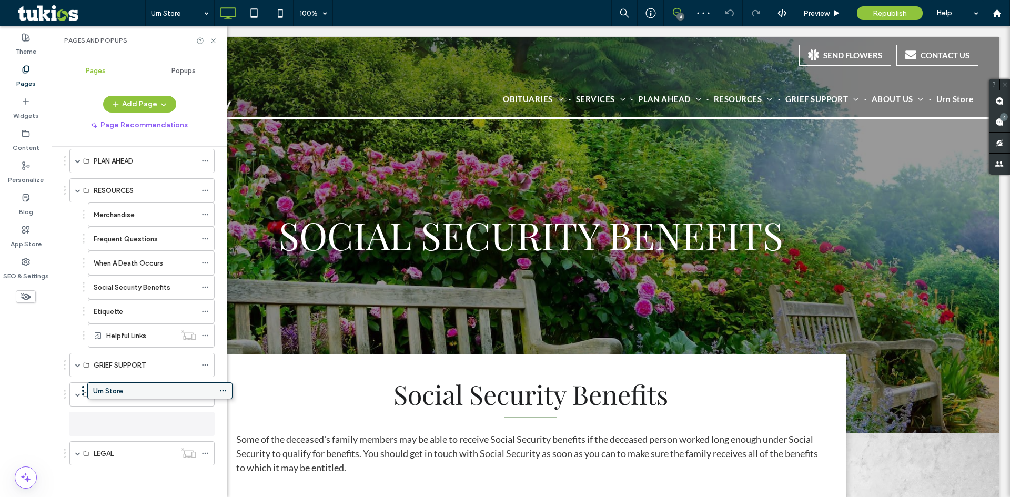
scroll to position [99, 0]
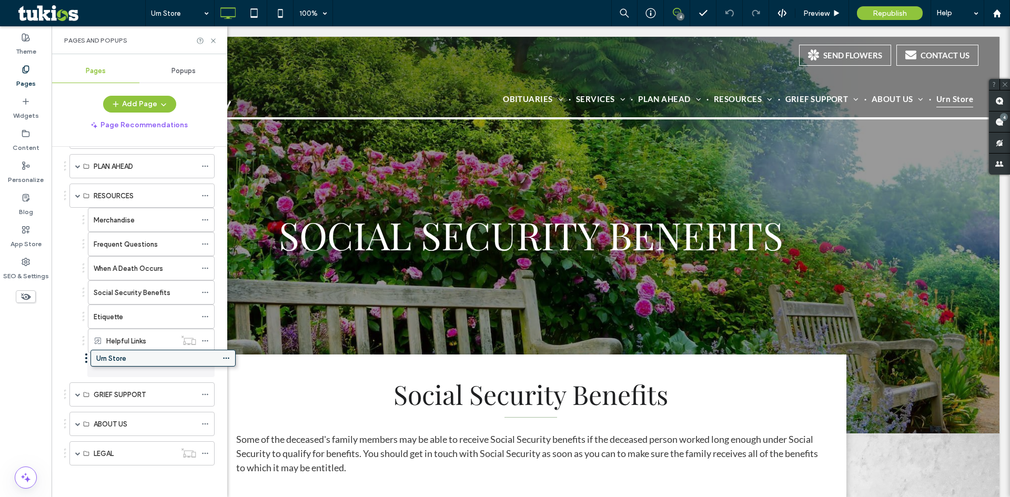
drag, startPoint x: 105, startPoint y: 455, endPoint x: 126, endPoint y: 364, distance: 93.9
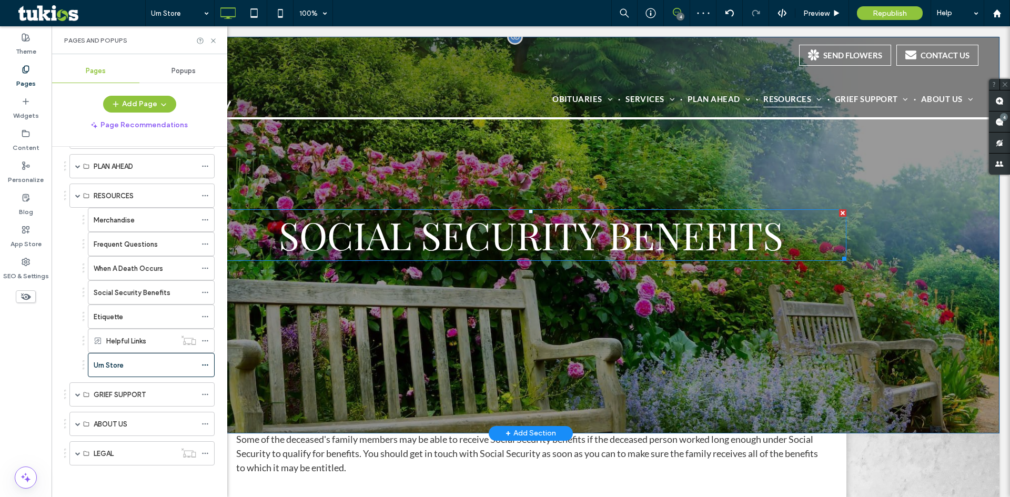
click at [380, 237] on span "Social security benefits" at bounding box center [531, 234] width 504 height 50
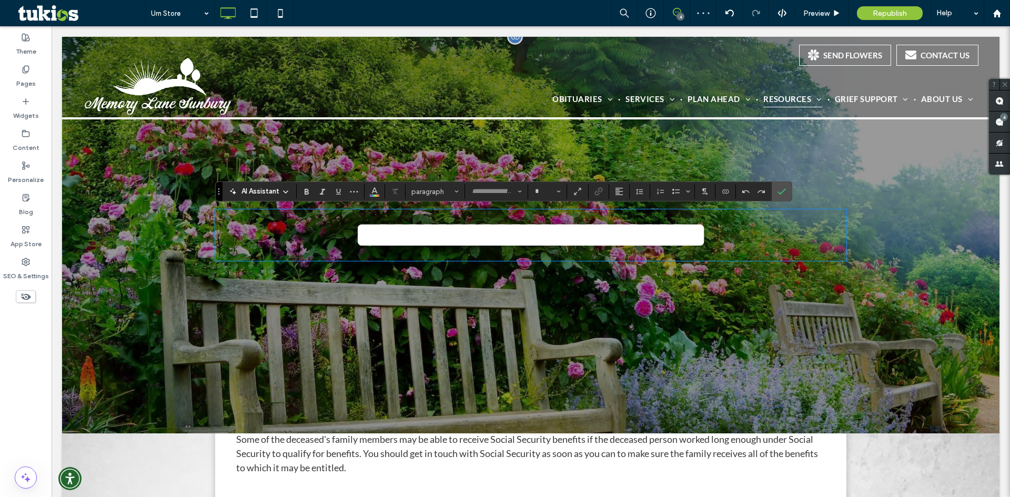
type input "**********"
type input "**"
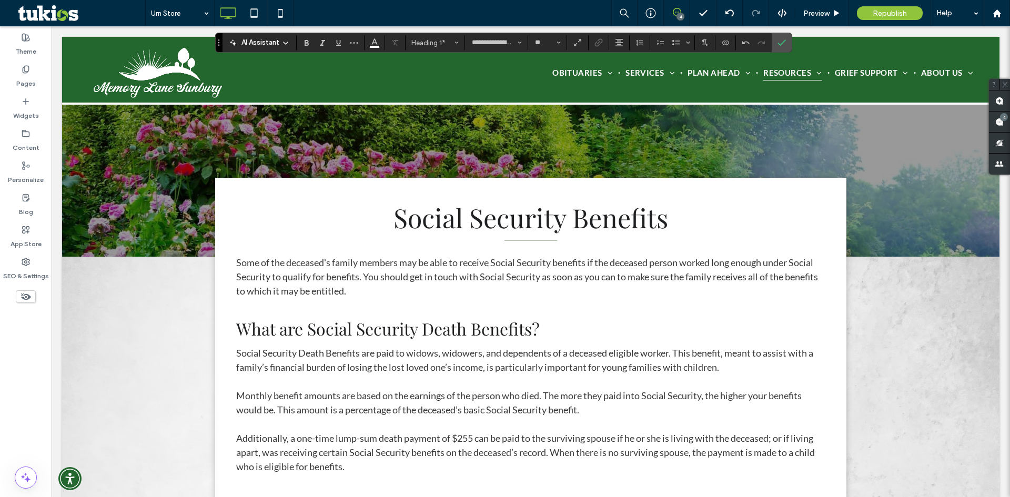
scroll to position [158, 0]
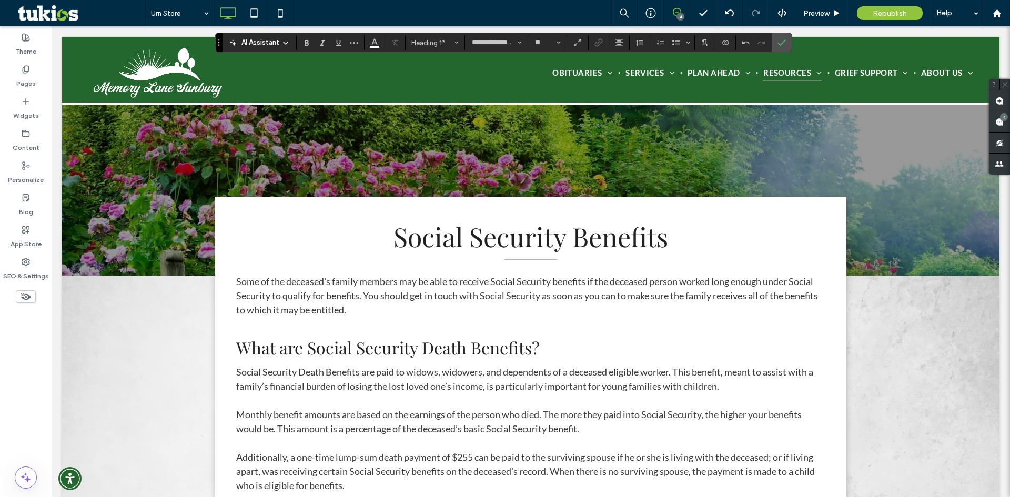
click at [550, 245] on span "Social Security Benefits" at bounding box center [530, 236] width 275 height 35
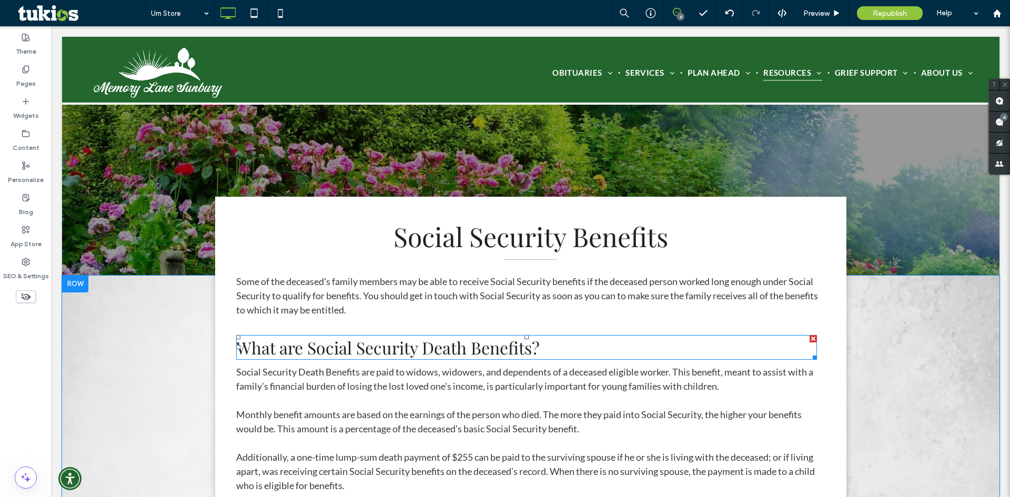
click at [401, 353] on span "What are Social Security Death Benefits?" at bounding box center [387, 347] width 303 height 23
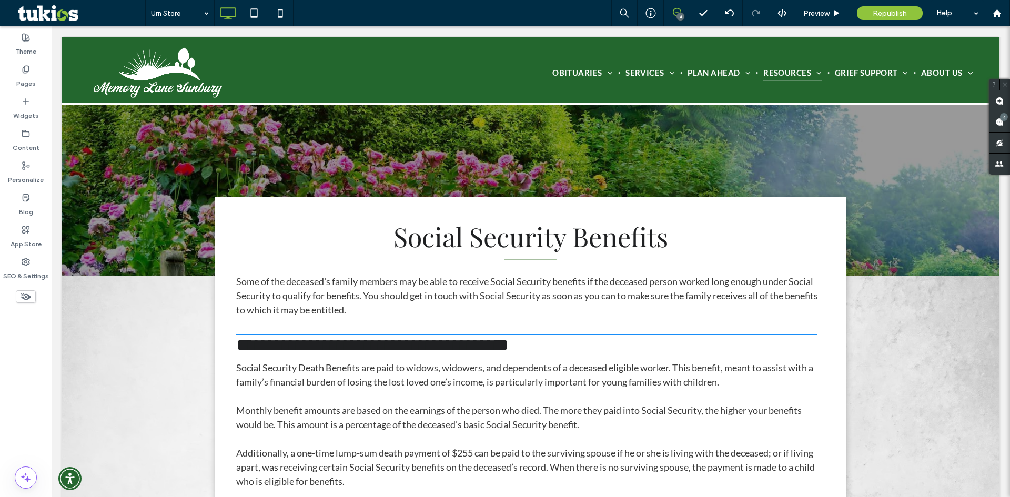
type input "**********"
type input "**"
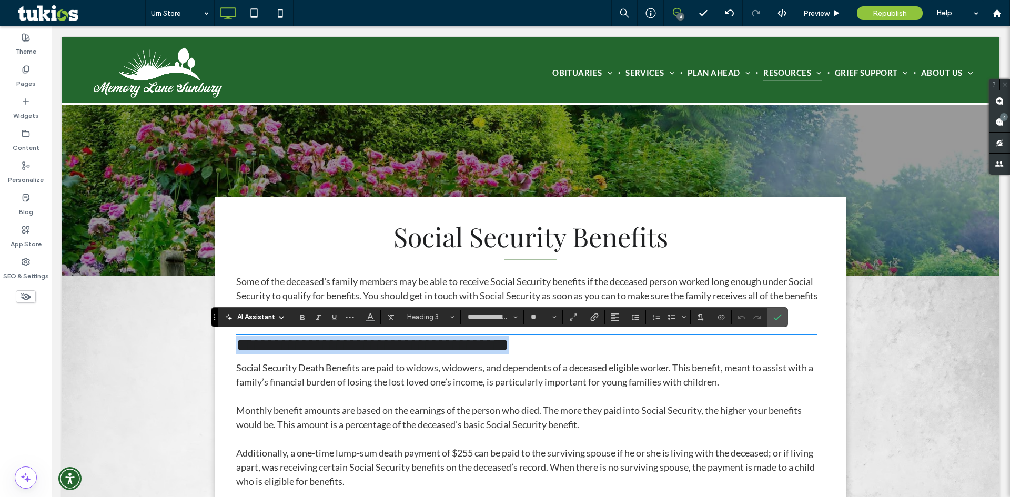
click at [690, 340] on h3 "**********" at bounding box center [526, 345] width 581 height 18
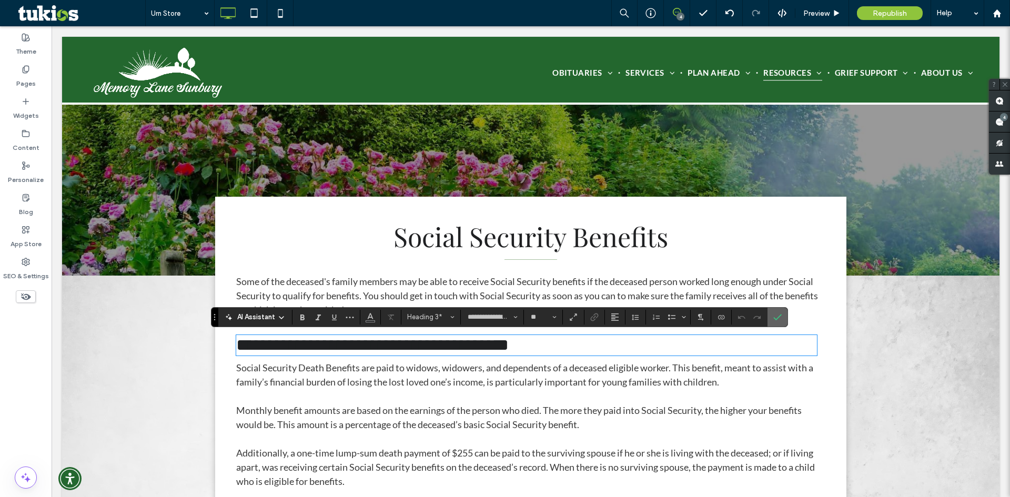
drag, startPoint x: 775, startPoint y: 324, endPoint x: 706, endPoint y: 302, distance: 72.4
click at [775, 324] on span "Confirm" at bounding box center [775, 317] width 5 height 19
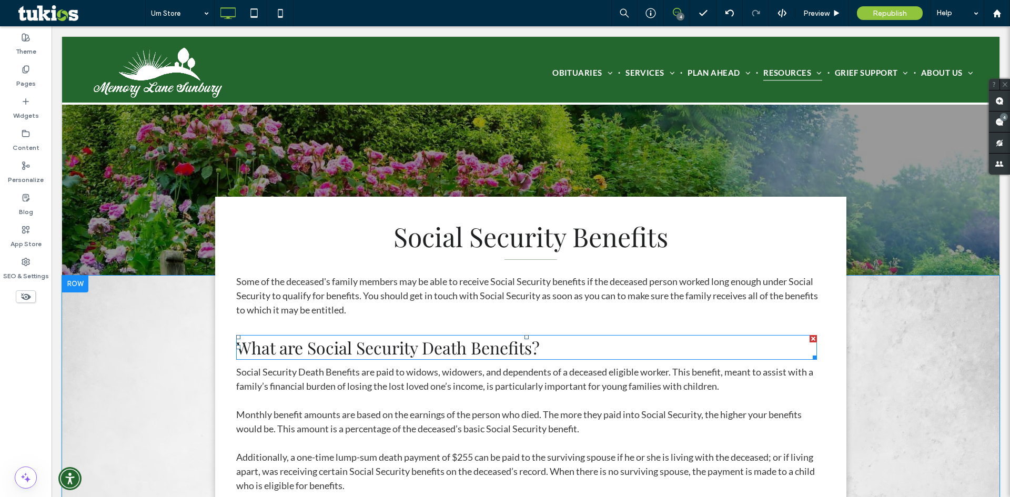
click at [810, 339] on div at bounding box center [812, 338] width 7 height 7
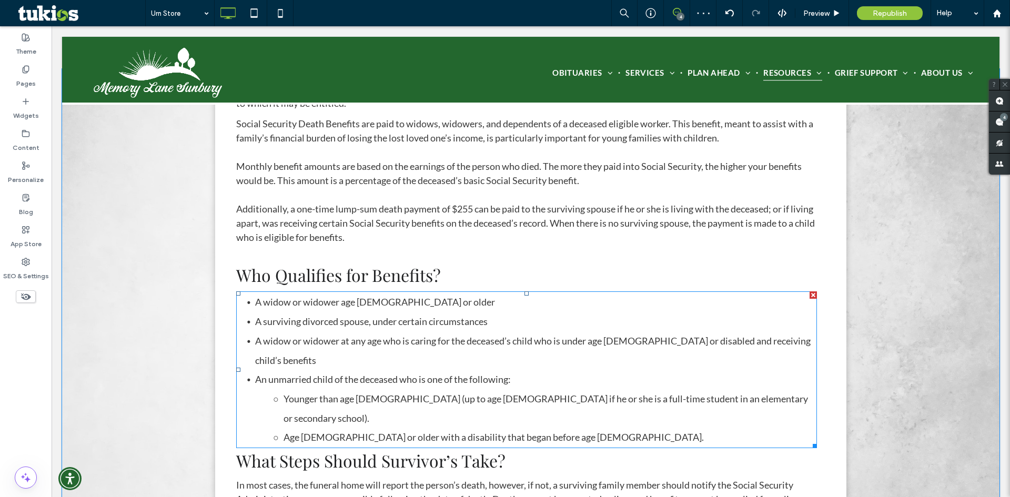
scroll to position [368, 0]
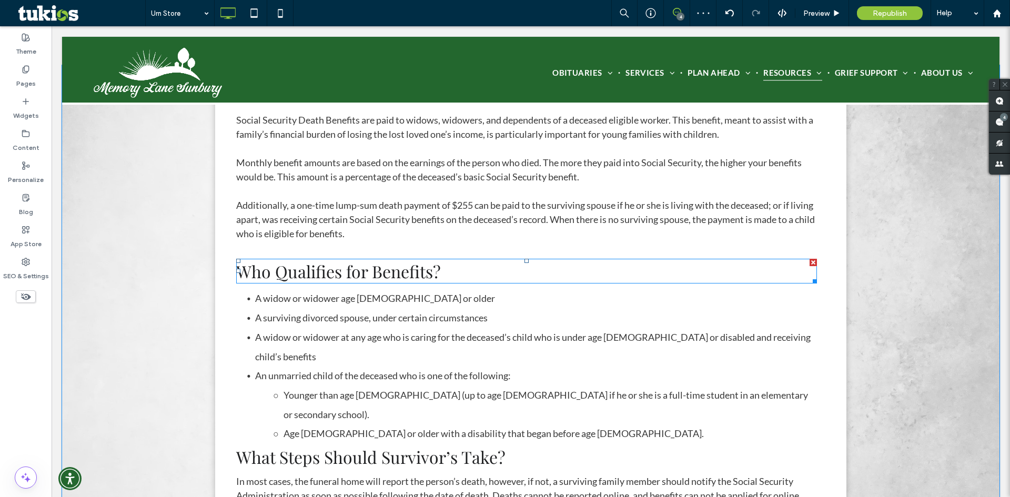
click at [809, 262] on div at bounding box center [812, 262] width 7 height 7
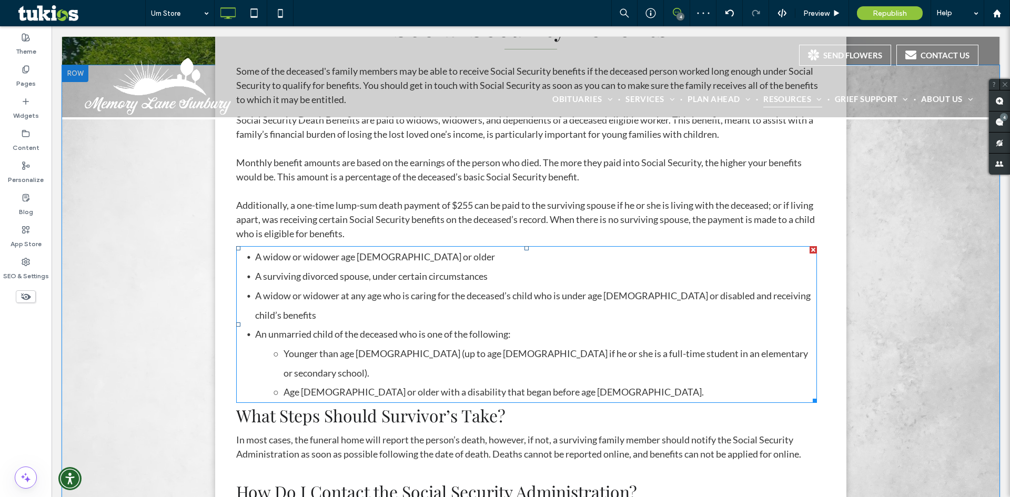
click at [810, 252] on div at bounding box center [812, 249] width 7 height 7
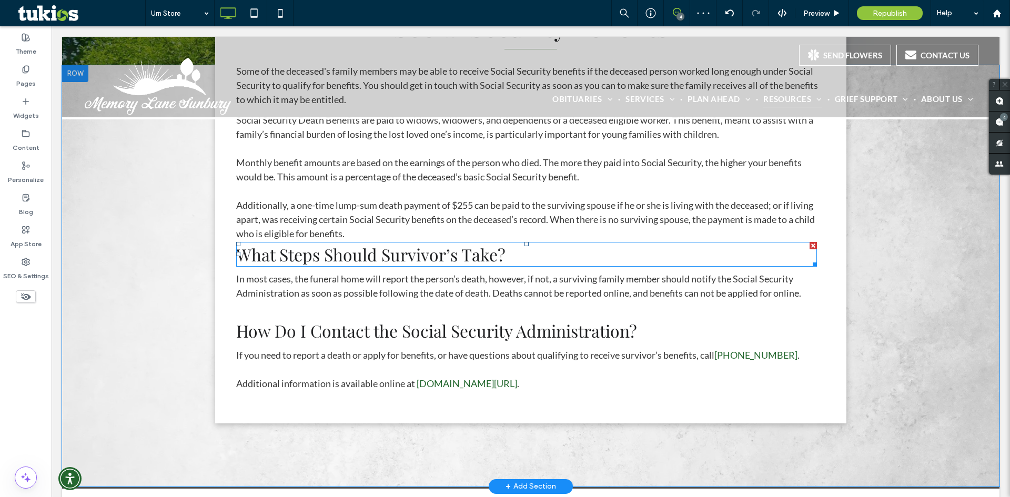
click at [809, 246] on div at bounding box center [812, 245] width 7 height 7
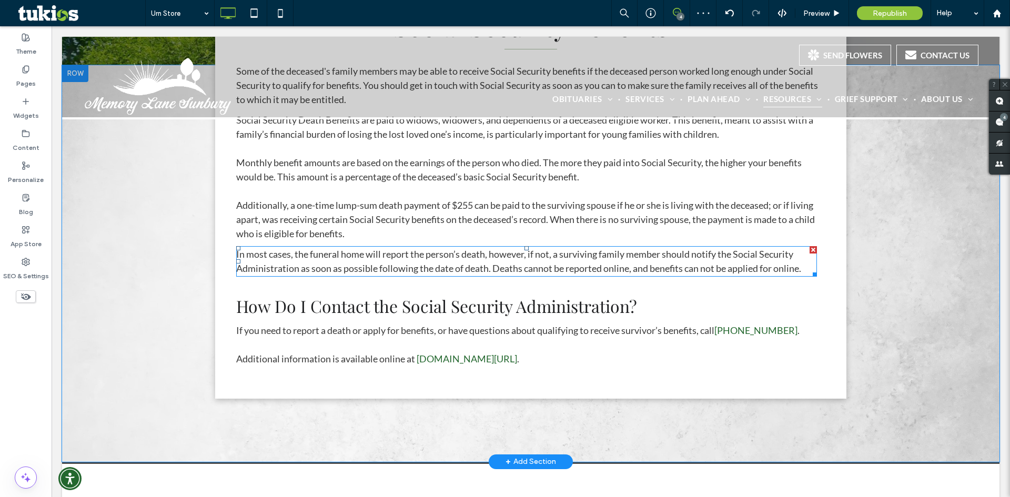
click at [809, 248] on div at bounding box center [812, 249] width 7 height 7
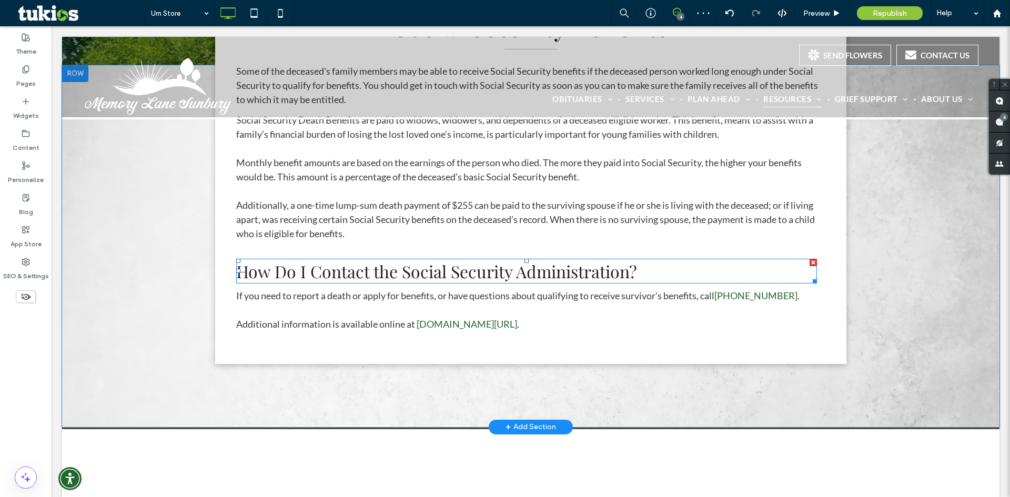
click at [809, 260] on div at bounding box center [812, 262] width 7 height 7
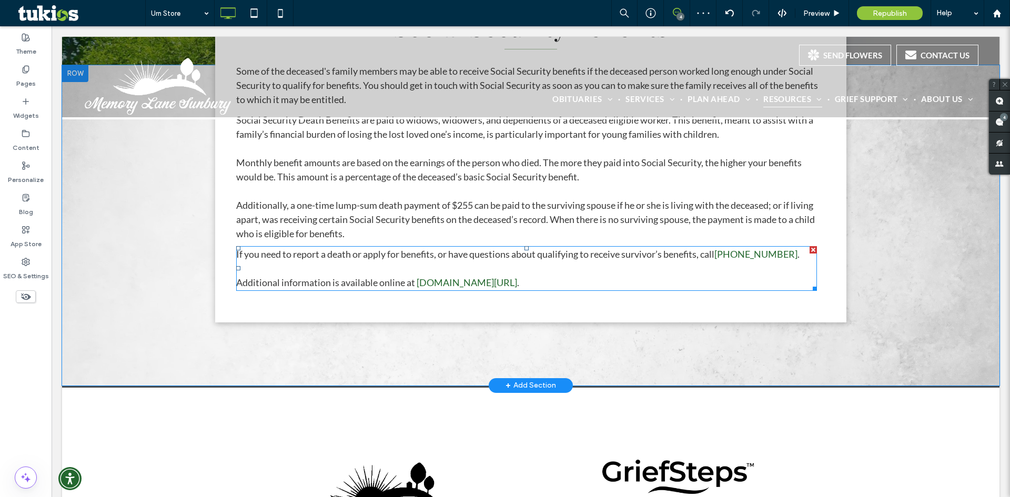
click at [809, 252] on div at bounding box center [812, 249] width 7 height 7
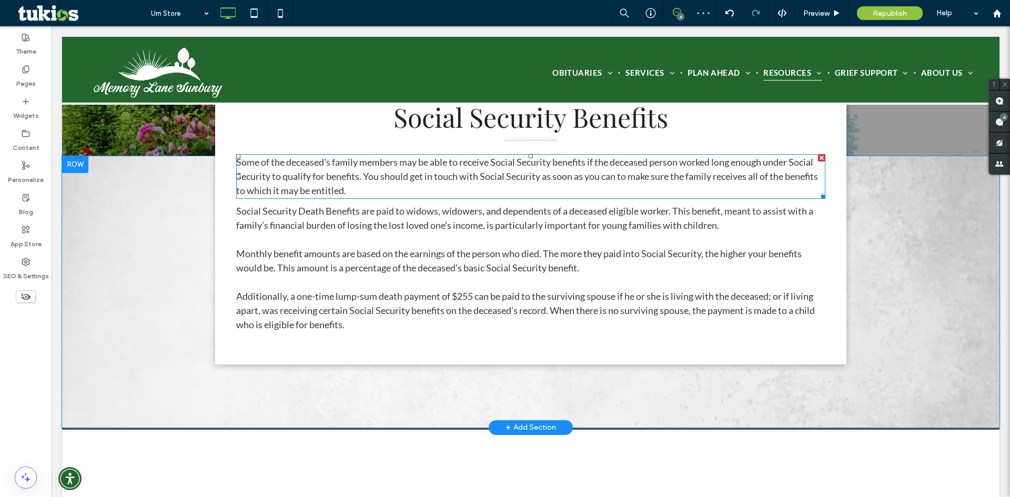
scroll to position [210, 0]
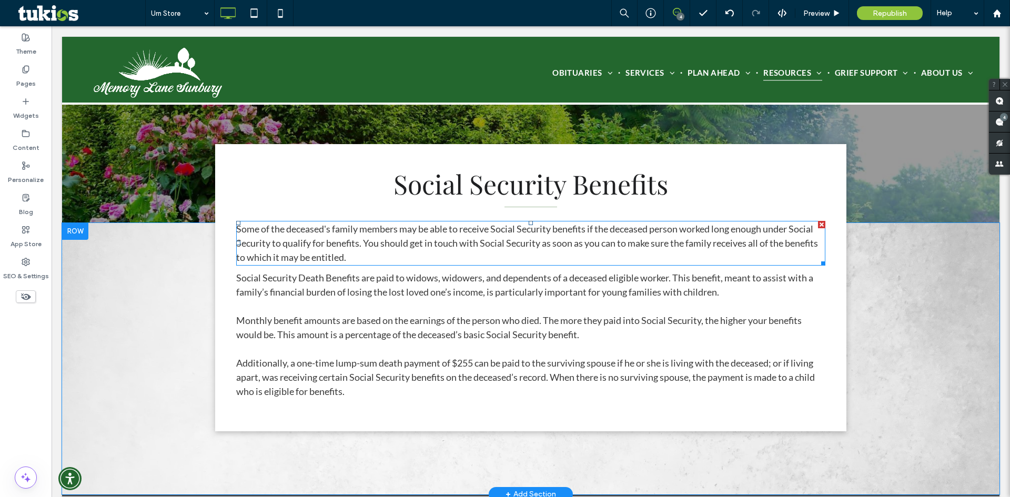
click at [394, 256] on p "Some of the deceased's family members may be able to receive Social Security be…" at bounding box center [530, 243] width 589 height 43
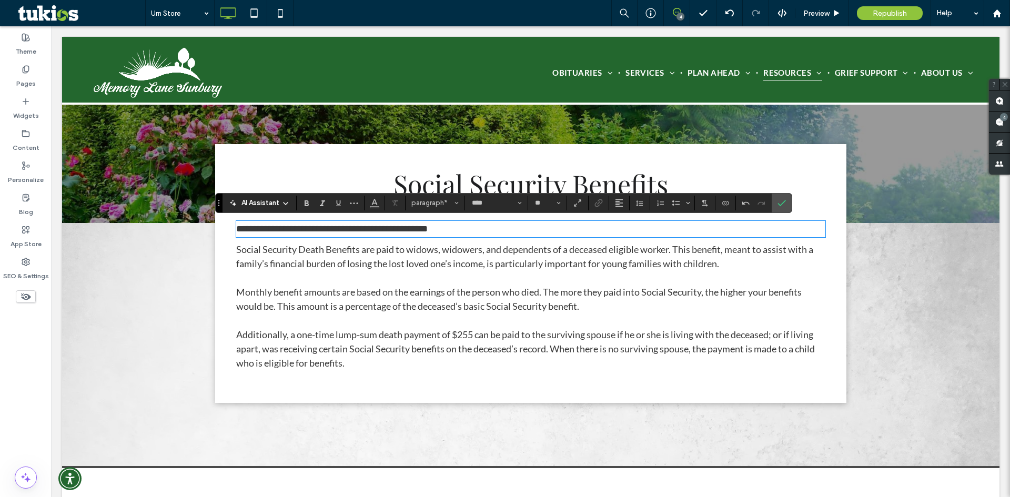
click at [452, 228] on p "**********" at bounding box center [530, 229] width 589 height 14
click at [404, 293] on span "Social Security Death Benefits are paid to widows, widowers, and dependents of …" at bounding box center [525, 306] width 579 height 125
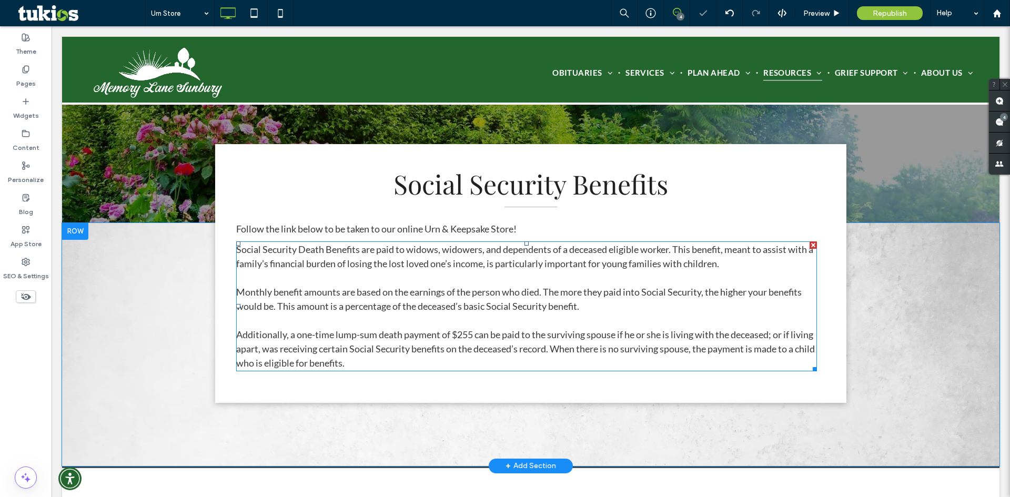
click at [433, 296] on span "Social Security Death Benefits are paid to widows, widowers, and dependents of …" at bounding box center [525, 306] width 579 height 125
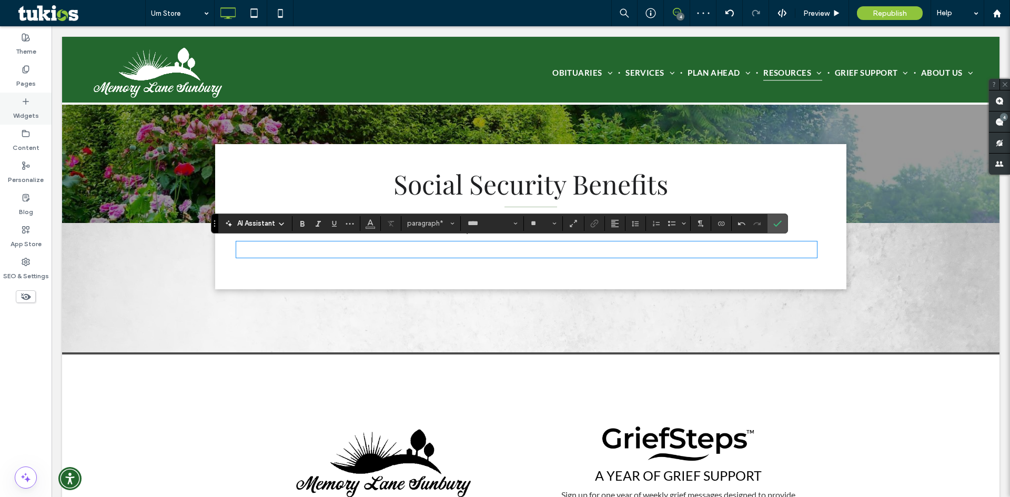
click at [22, 103] on icon at bounding box center [26, 101] width 8 height 8
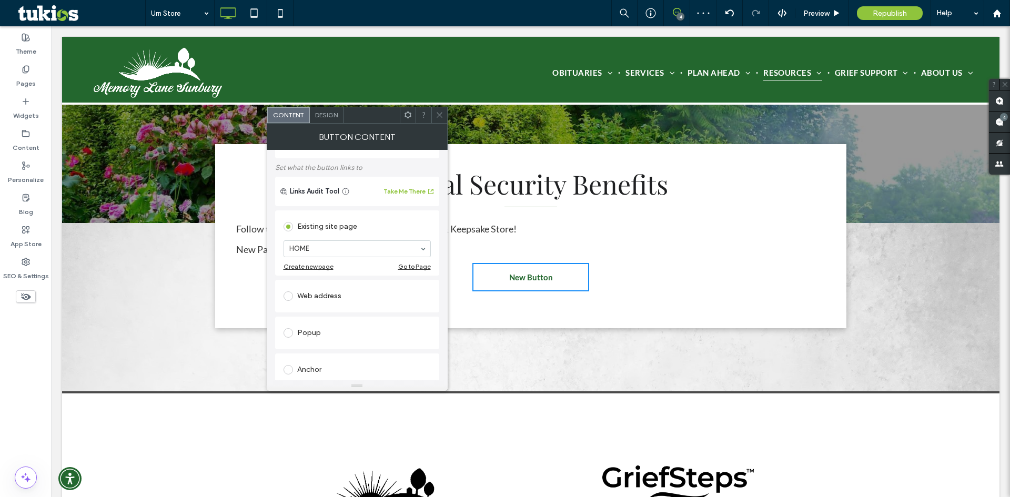
scroll to position [105, 0]
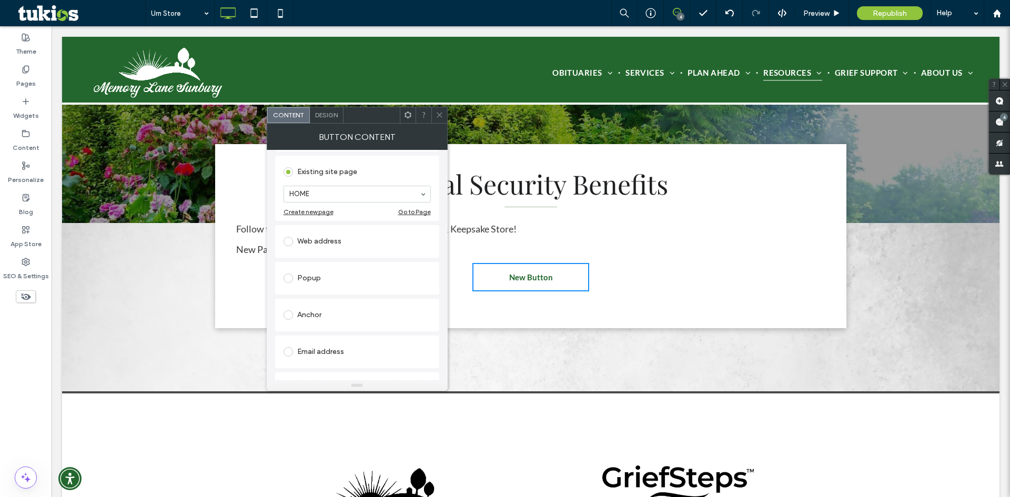
click at [286, 240] on span at bounding box center [287, 241] width 9 height 9
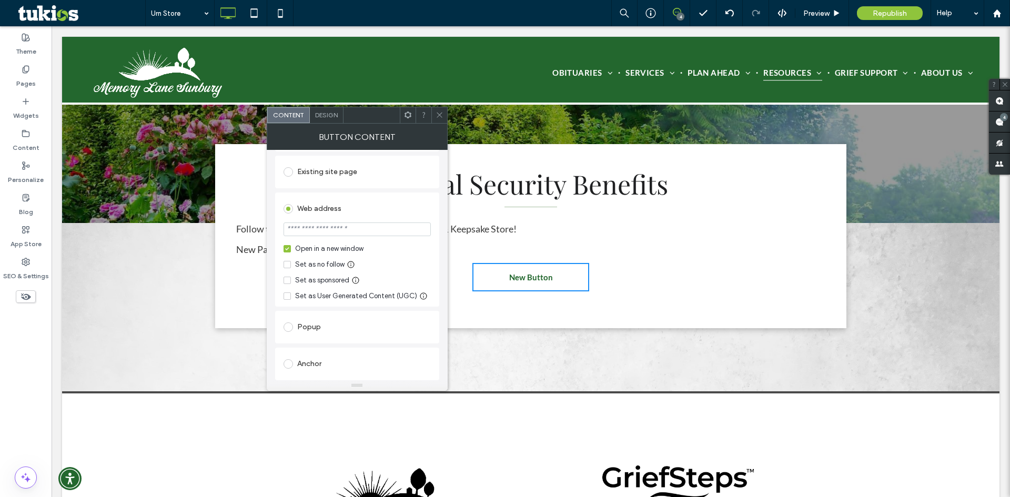
click at [349, 236] on input "url" at bounding box center [356, 229] width 147 height 14
paste input "**********"
type input "**********"
click at [443, 116] on icon at bounding box center [439, 115] width 8 height 8
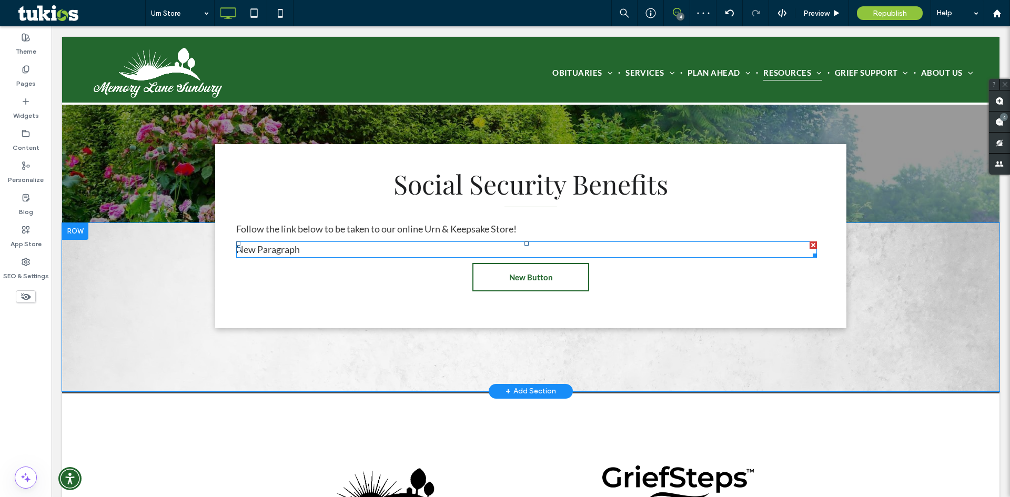
click at [809, 243] on div at bounding box center [812, 244] width 7 height 7
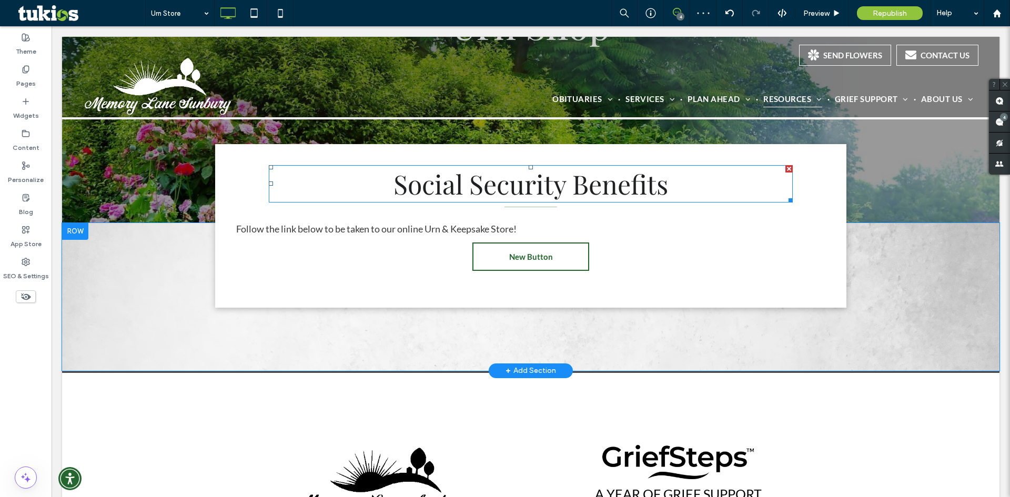
click at [589, 186] on span "Social Security Benefits" at bounding box center [530, 183] width 275 height 35
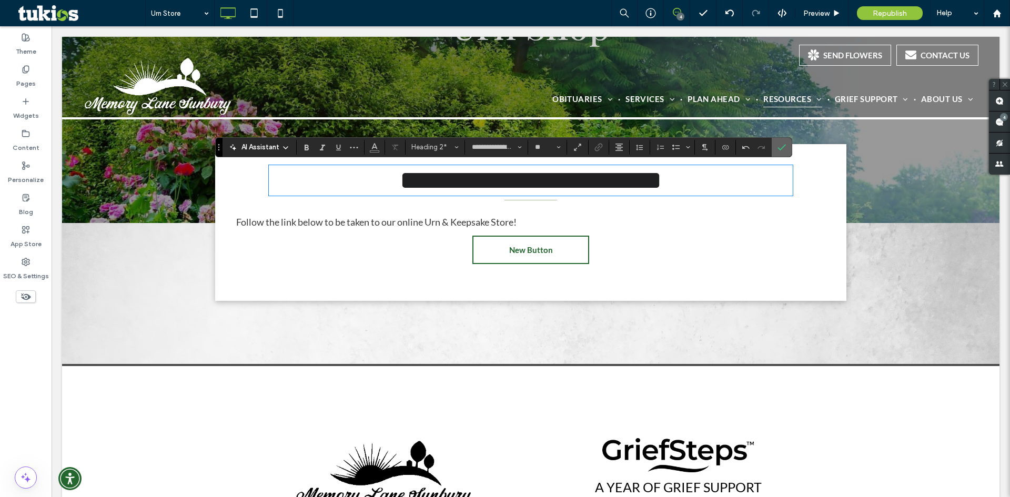
click at [780, 151] on span "Confirm" at bounding box center [779, 147] width 5 height 19
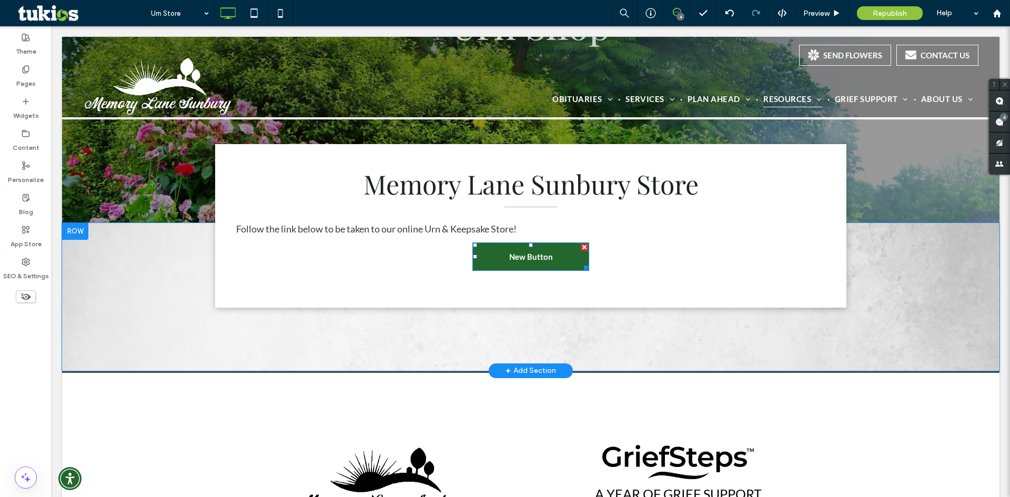
click at [530, 257] on span "New Button" at bounding box center [531, 256] width 44 height 9
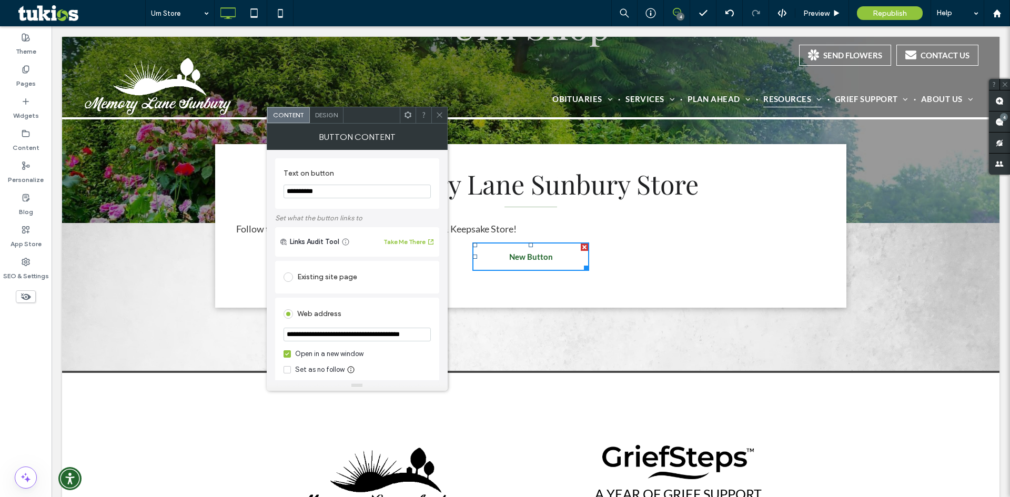
click at [333, 195] on input "**********" at bounding box center [356, 192] width 147 height 14
type input "*********"
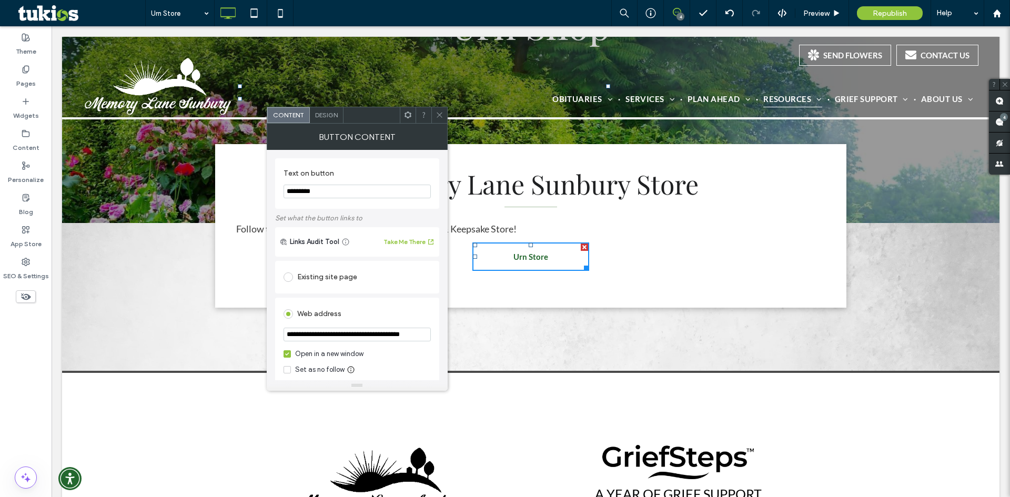
click at [440, 119] on span at bounding box center [439, 115] width 8 height 16
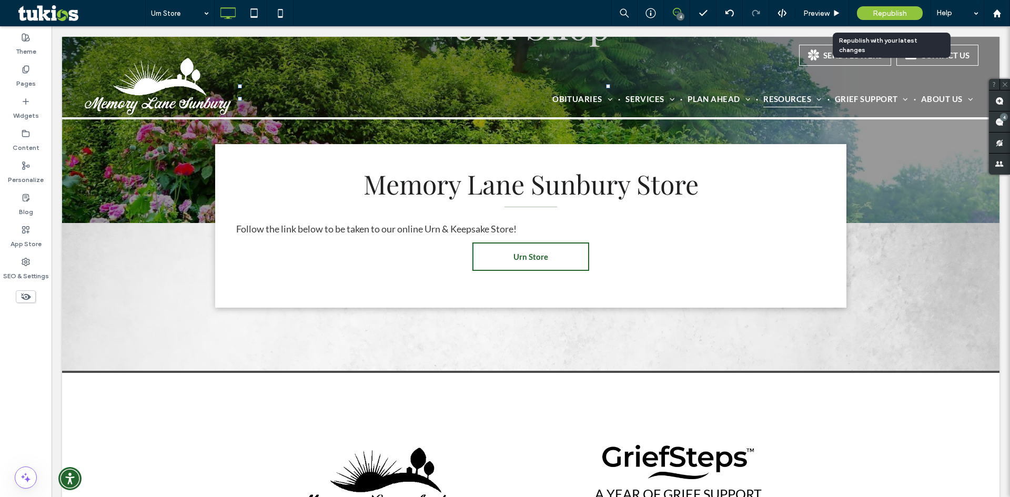
click at [889, 17] on span "Republish" at bounding box center [890, 13] width 34 height 9
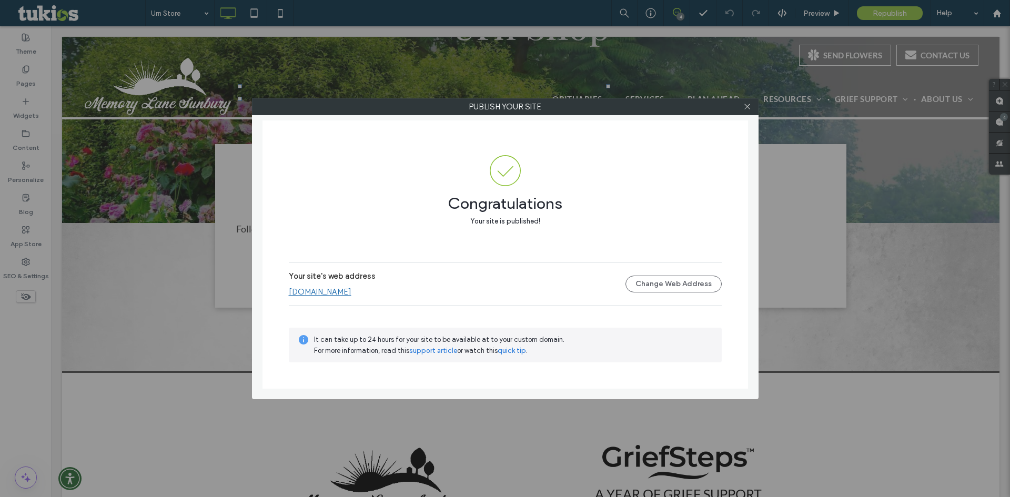
click at [754, 107] on div at bounding box center [747, 107] width 16 height 16
click at [746, 108] on icon at bounding box center [747, 107] width 8 height 8
